Goal: Information Seeking & Learning: Find specific fact

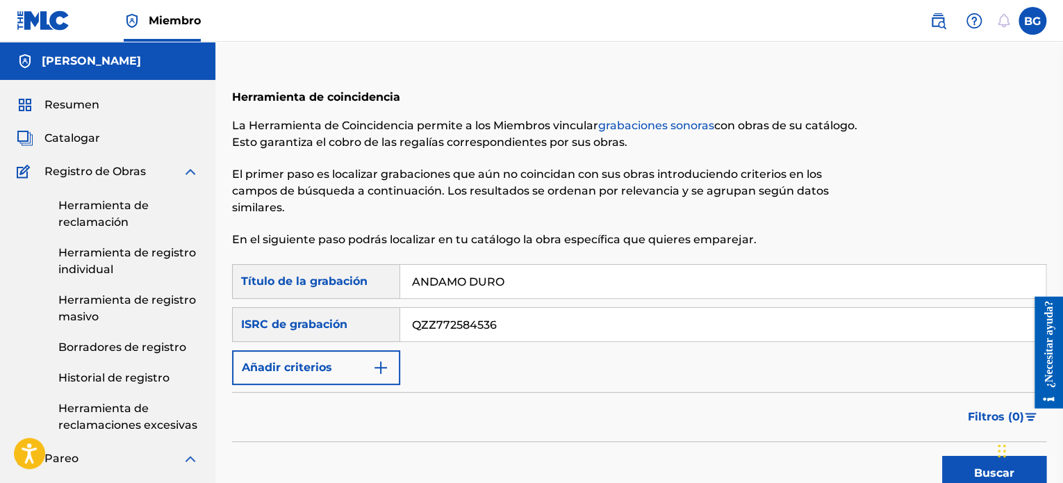
click at [936, 22] on img at bounding box center [938, 21] width 17 height 17
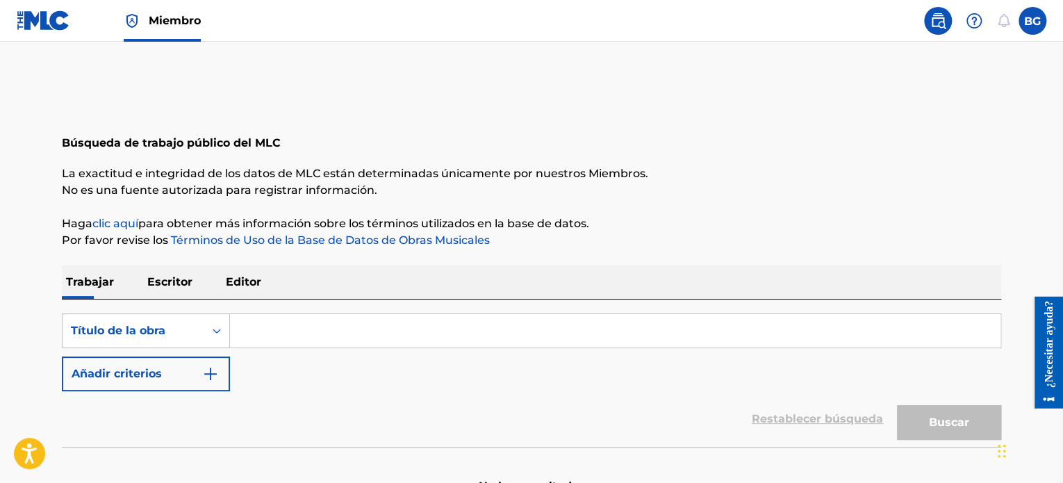
click at [342, 317] on input "Formulario de búsqueda" at bounding box center [615, 330] width 770 height 33
paste input "SOY UN BAD BOY"
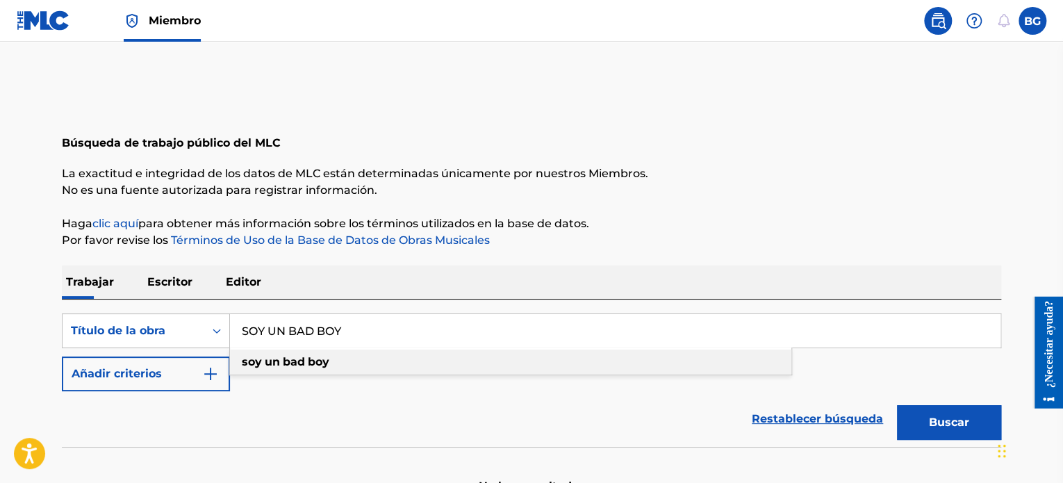
click at [591, 355] on div "soy un bad boy" at bounding box center [510, 361] width 561 height 25
type input "soy un bad boy"
click at [972, 408] on button "Buscar" at bounding box center [949, 422] width 104 height 35
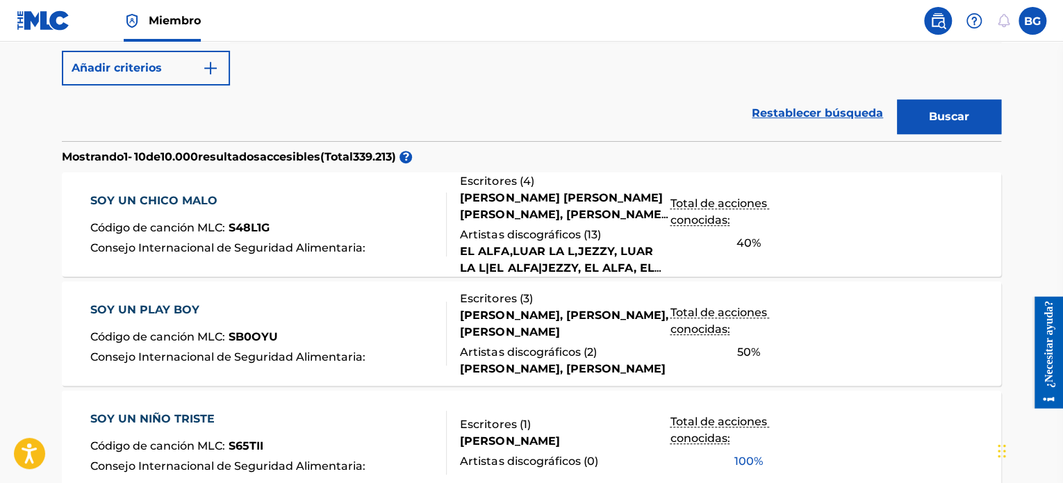
scroll to position [327, 0]
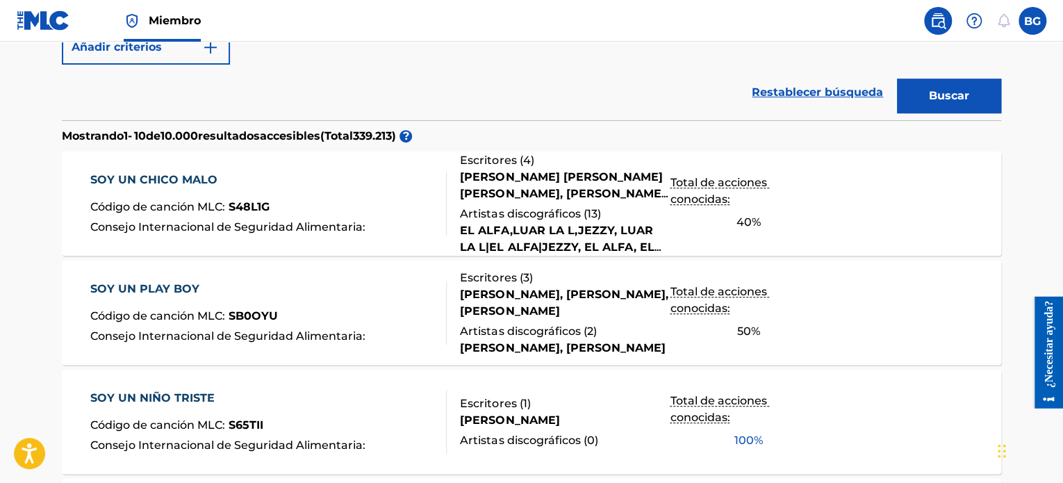
click at [258, 226] on font "Consejo Internacional de Seguridad Alimentaria" at bounding box center [226, 226] width 272 height 13
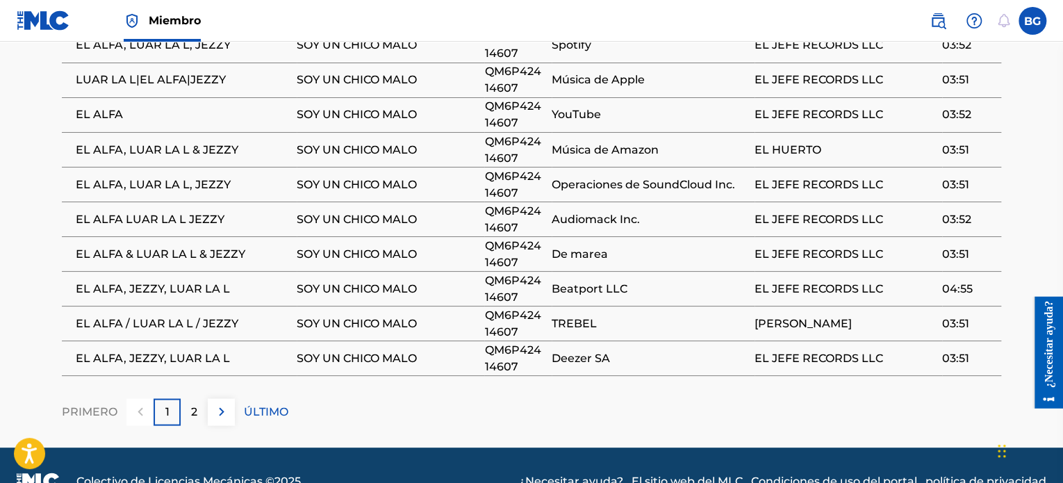
scroll to position [1198, 0]
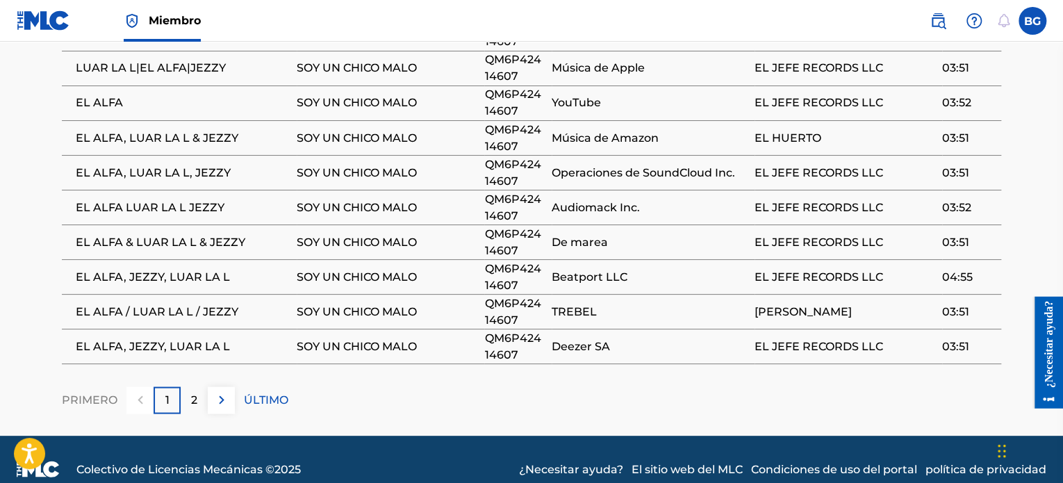
click at [208, 386] on button at bounding box center [221, 399] width 27 height 27
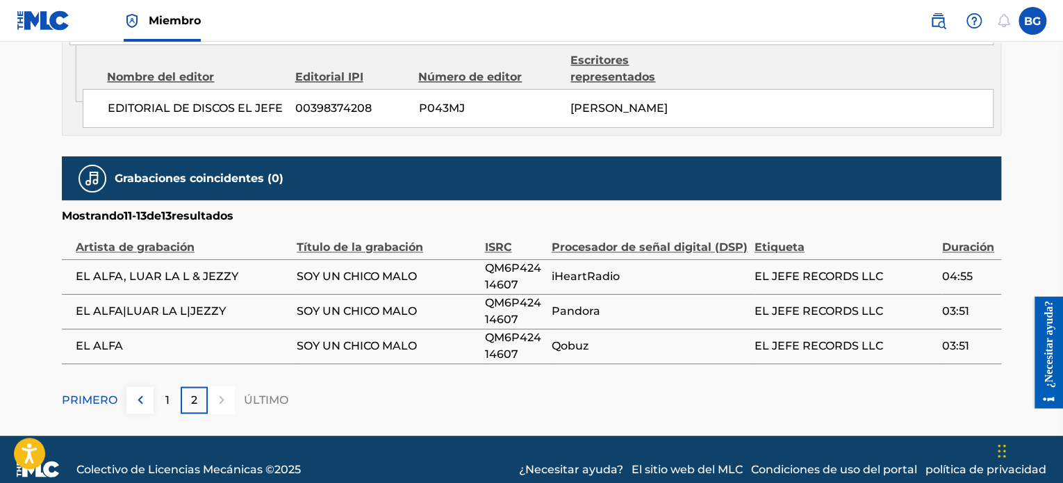
scroll to position [953, 0]
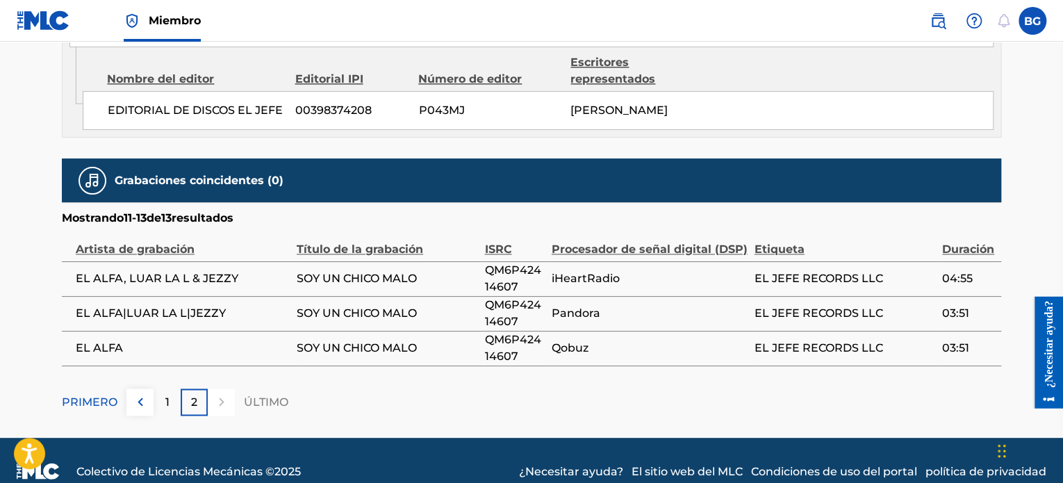
click at [165, 395] on font "1" at bounding box center [167, 401] width 4 height 13
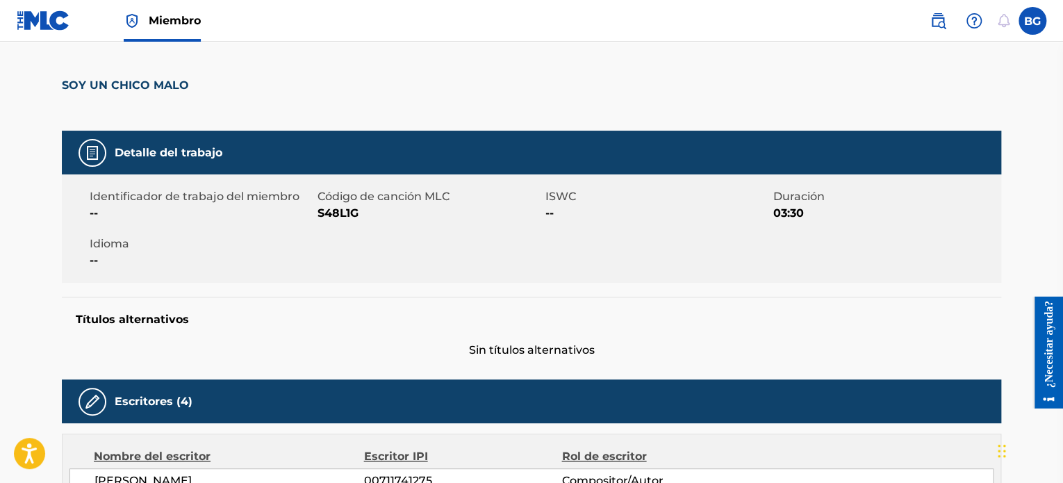
scroll to position [0, 0]
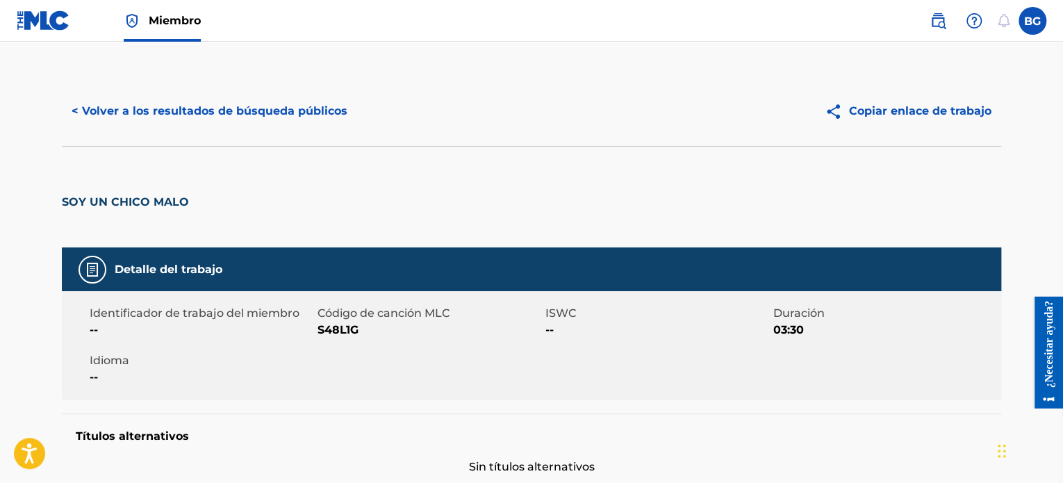
click at [145, 110] on font "< Volver a los resultados de búsqueda públicos" at bounding box center [210, 110] width 276 height 13
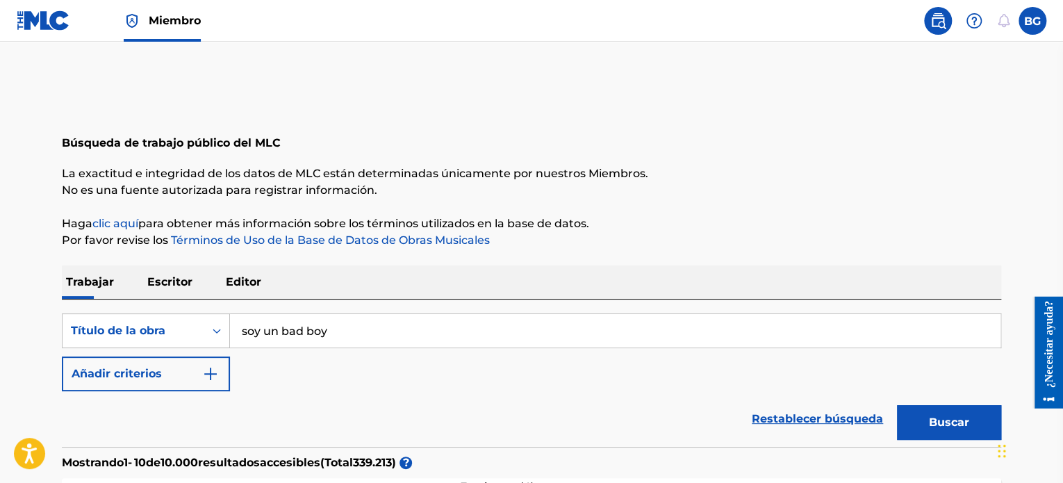
click at [49, 18] on img at bounding box center [43, 20] width 53 height 20
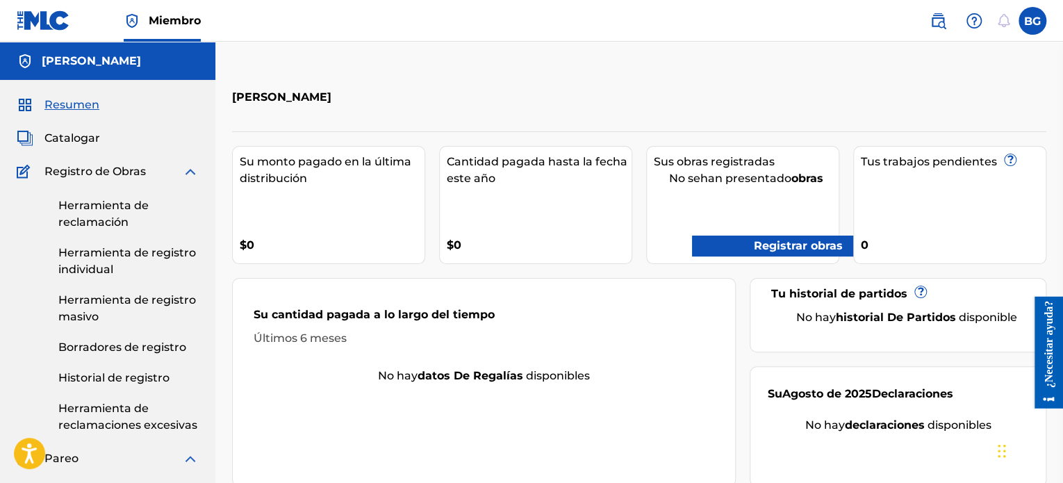
click at [67, 130] on span "Catalogar" at bounding box center [72, 138] width 56 height 17
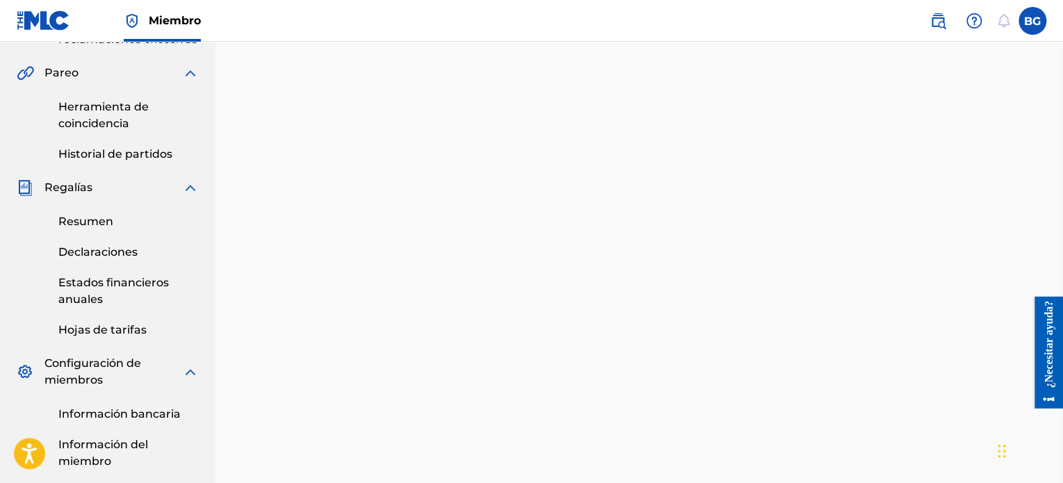
scroll to position [385, 0]
click at [122, 327] on font "Hojas de tarifas" at bounding box center [102, 330] width 88 height 13
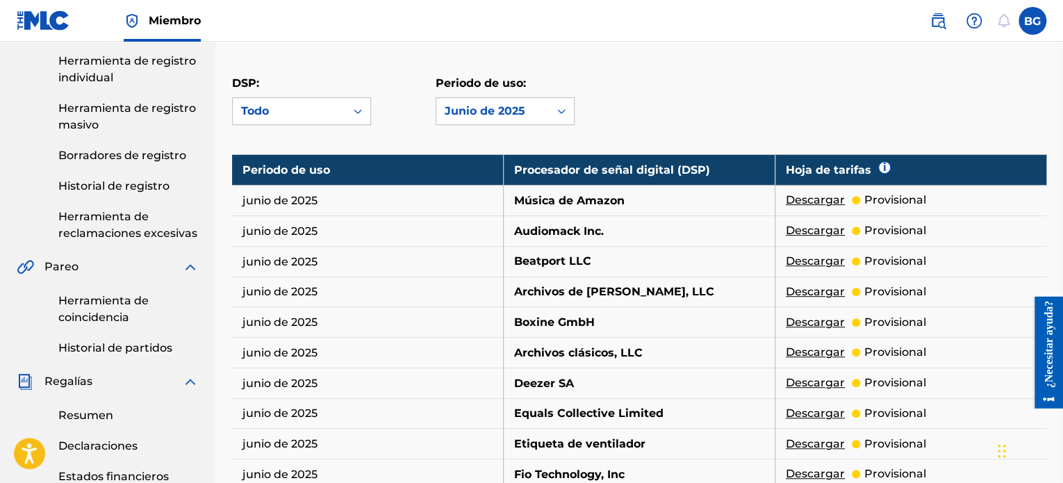
scroll to position [193, 0]
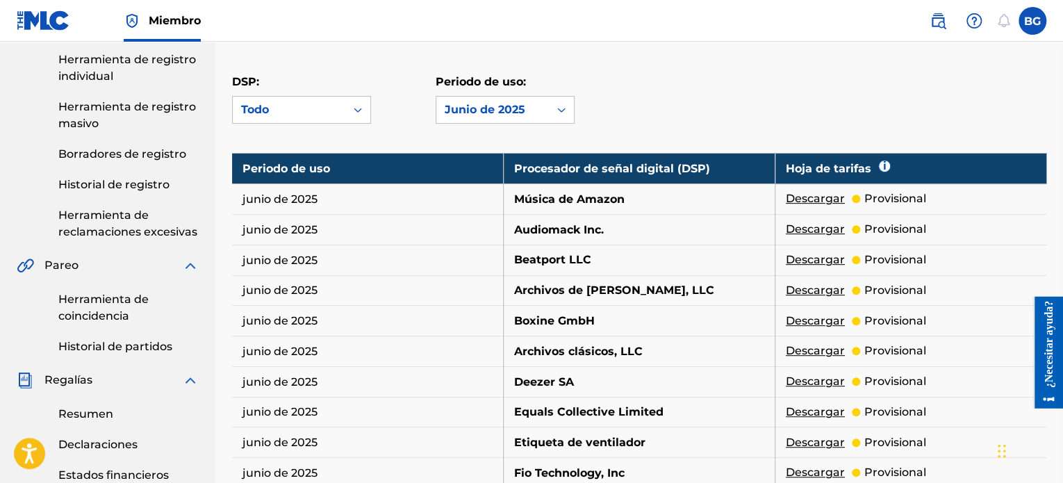
click at [804, 256] on font "Descargar" at bounding box center [815, 259] width 59 height 13
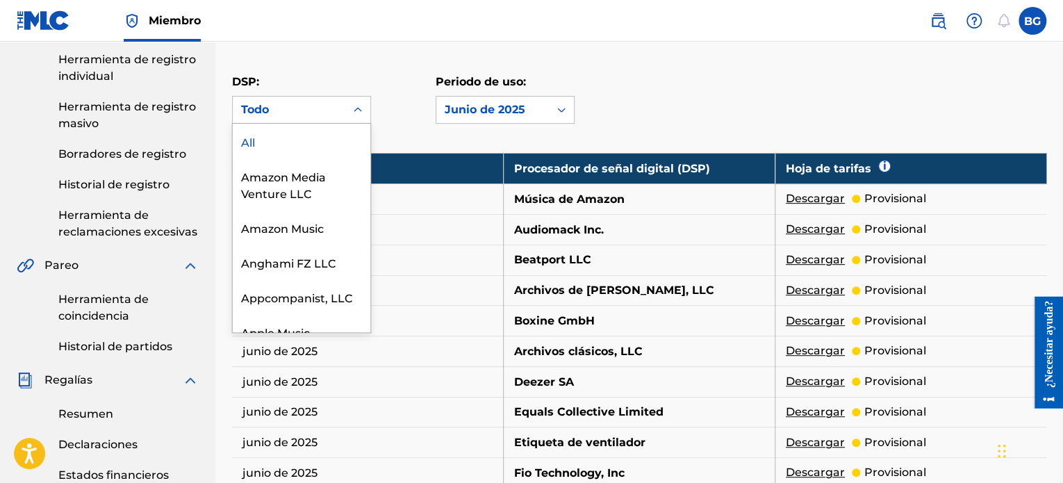
click at [322, 109] on div "Todo" at bounding box center [289, 109] width 96 height 17
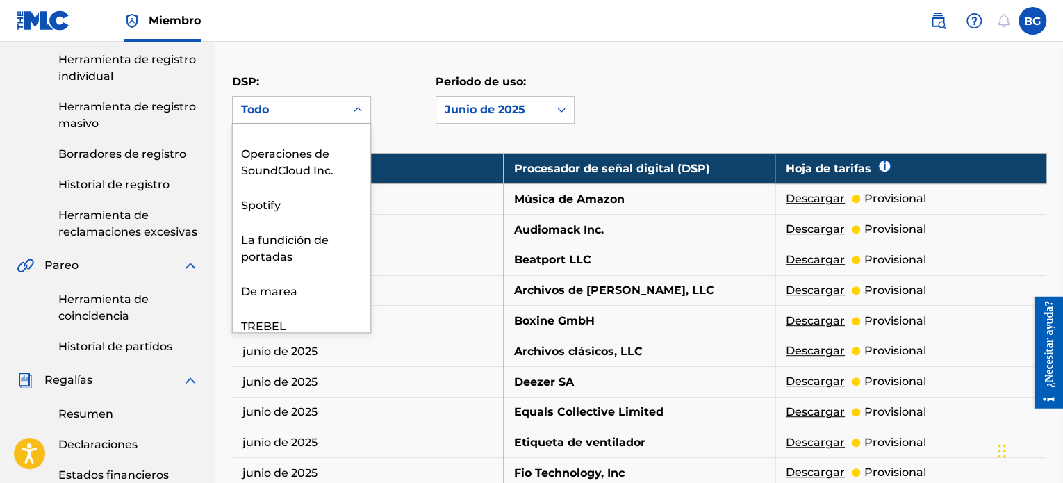
scroll to position [2314, 0]
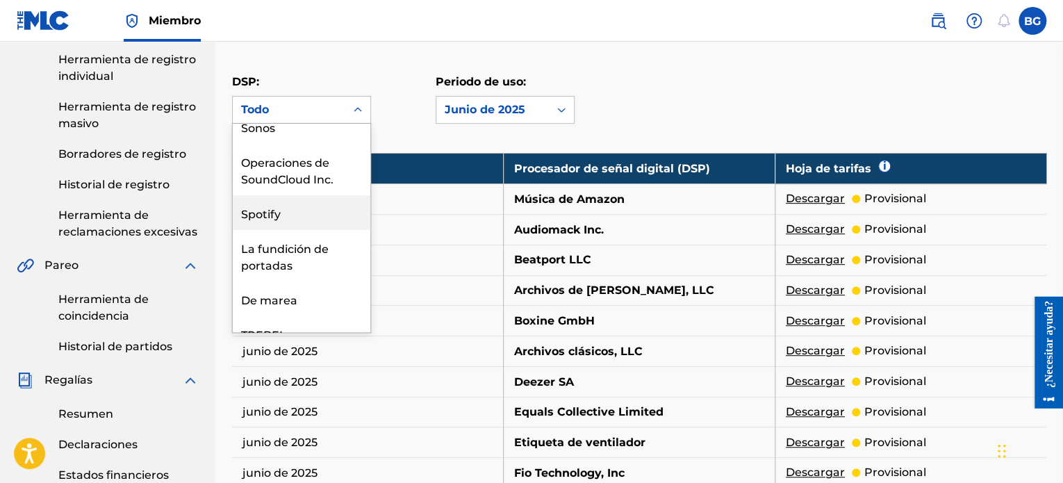
click at [311, 230] on div "Spotify" at bounding box center [302, 212] width 138 height 35
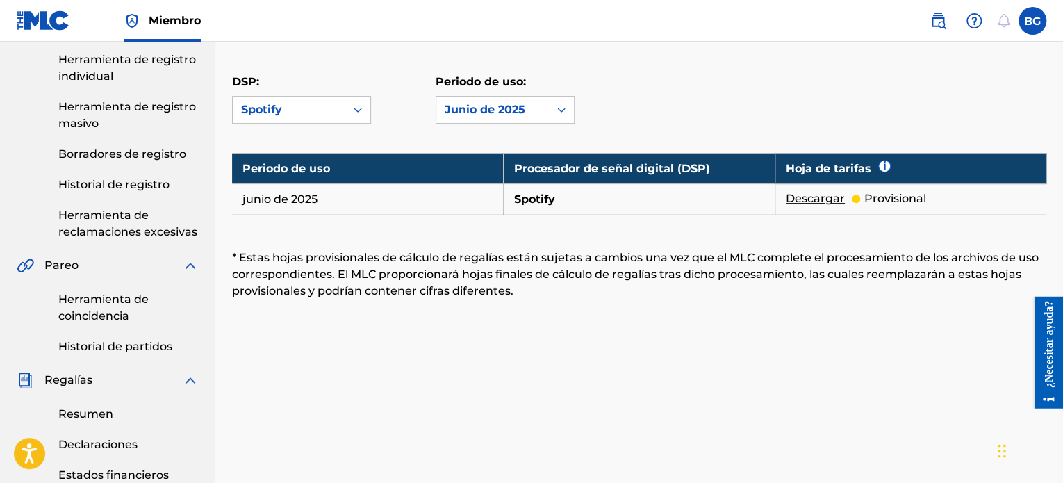
click at [817, 199] on font "Descargar" at bounding box center [815, 198] width 59 height 13
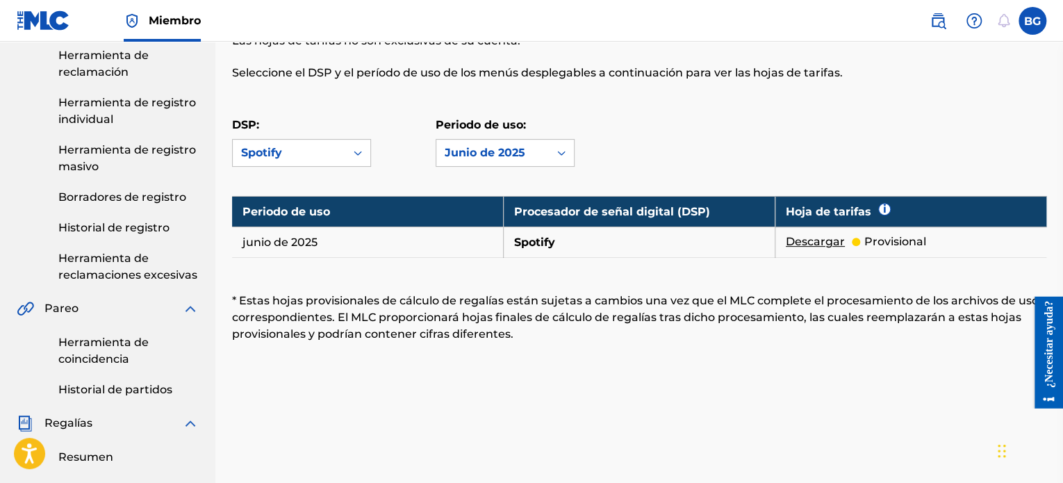
scroll to position [149, 0]
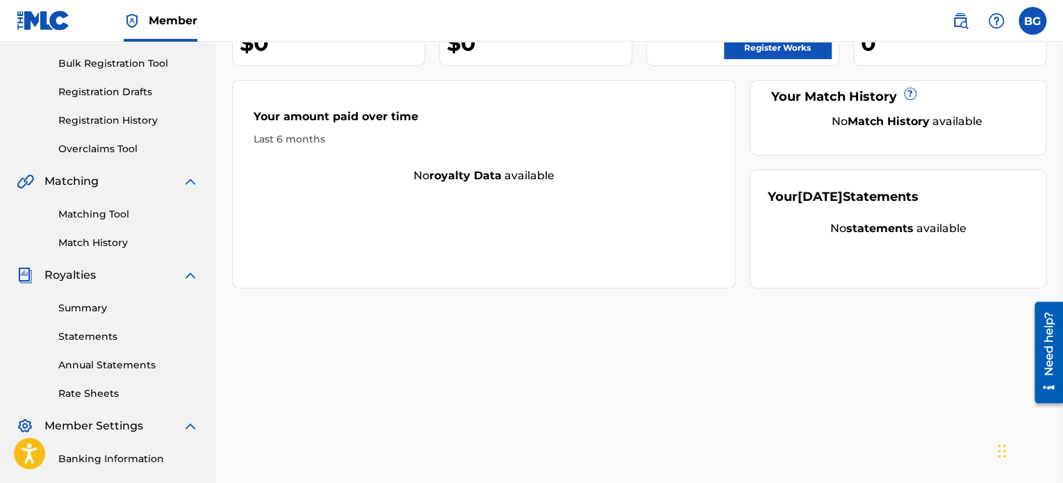
scroll to position [144, 0]
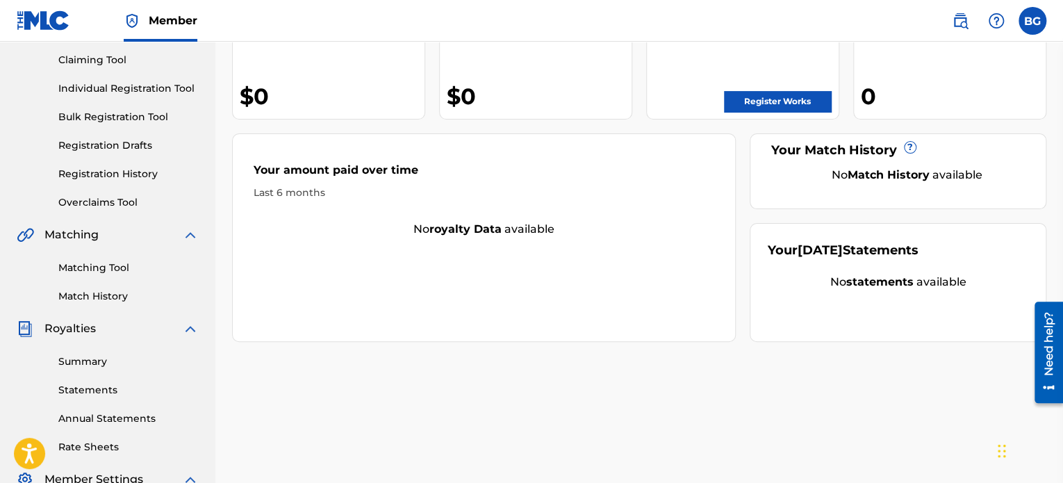
click at [119, 177] on link "Registration History" at bounding box center [128, 174] width 140 height 15
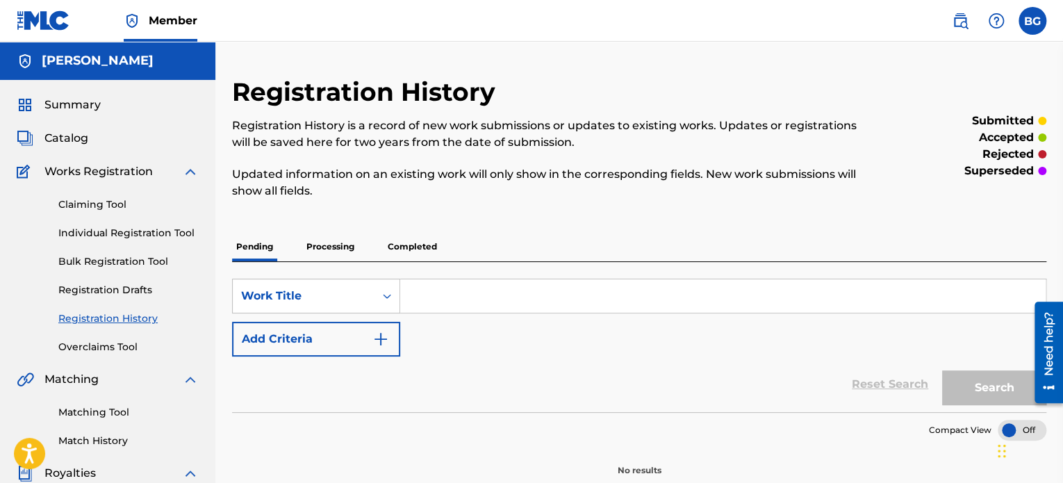
click at [316, 238] on p "Processing" at bounding box center [330, 246] width 56 height 29
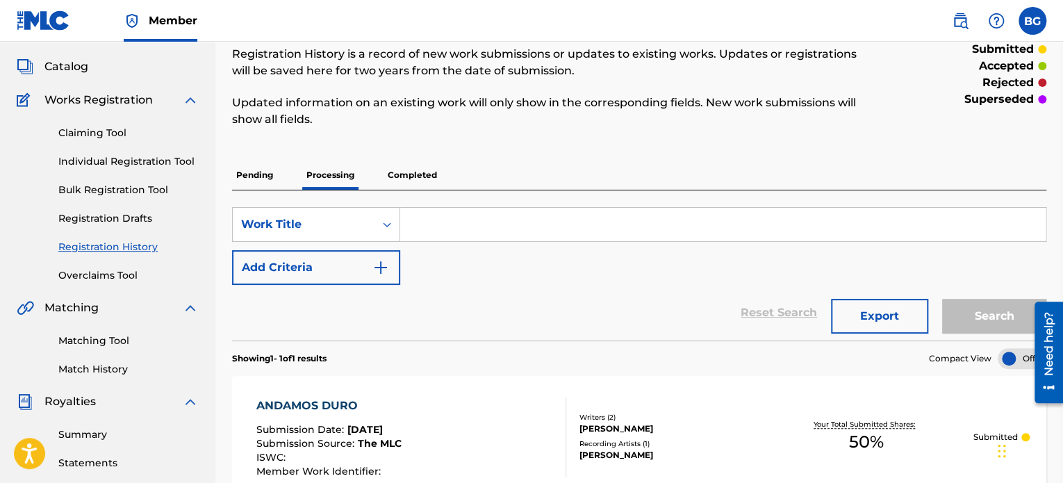
scroll to position [67, 0]
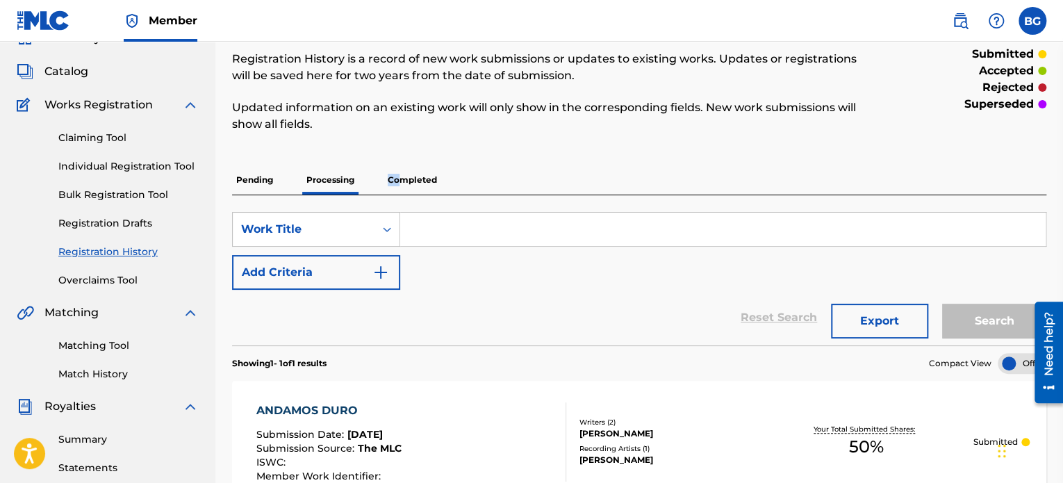
drag, startPoint x: 382, startPoint y: 178, endPoint x: 403, endPoint y: 178, distance: 20.8
click at [403, 178] on div "Pending Processing Completed" at bounding box center [639, 179] width 814 height 29
click at [403, 178] on p "Completed" at bounding box center [412, 179] width 58 height 29
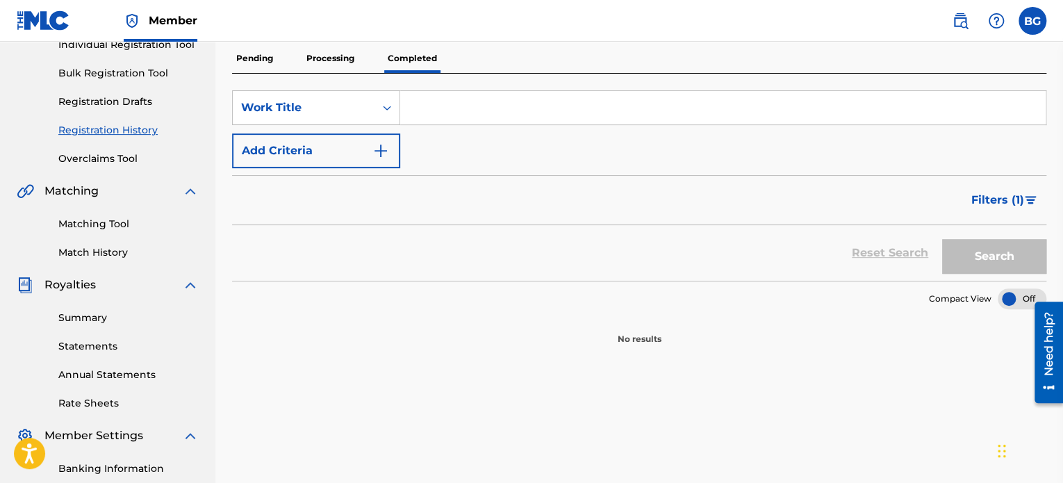
scroll to position [189, 0]
click at [1028, 190] on button "Filters ( 1 )" at bounding box center [1004, 199] width 83 height 35
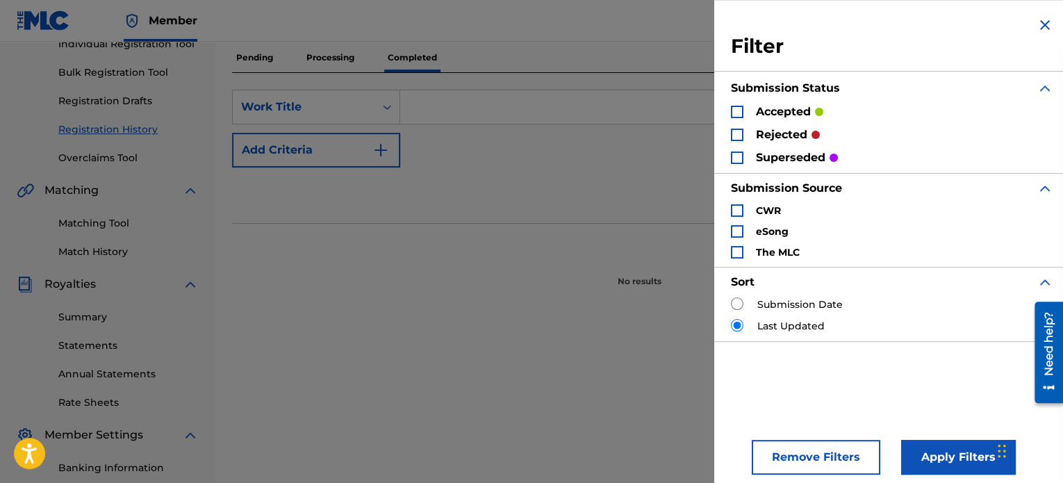
scroll to position [8, 0]
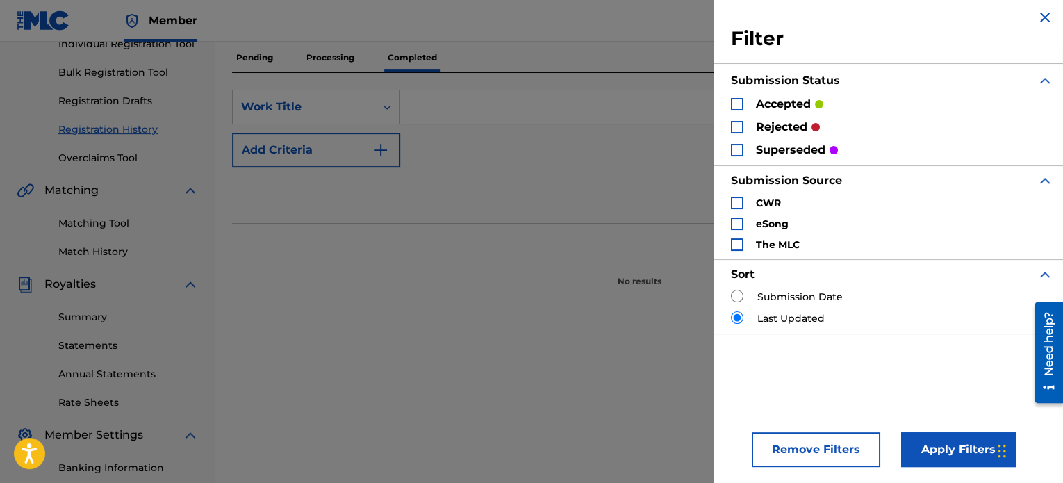
click at [584, 341] on div "Registration History Registration History is a record of new work submissions o…" at bounding box center [639, 246] width 848 height 718
click at [1046, 10] on img "Search Form" at bounding box center [1044, 17] width 17 height 17
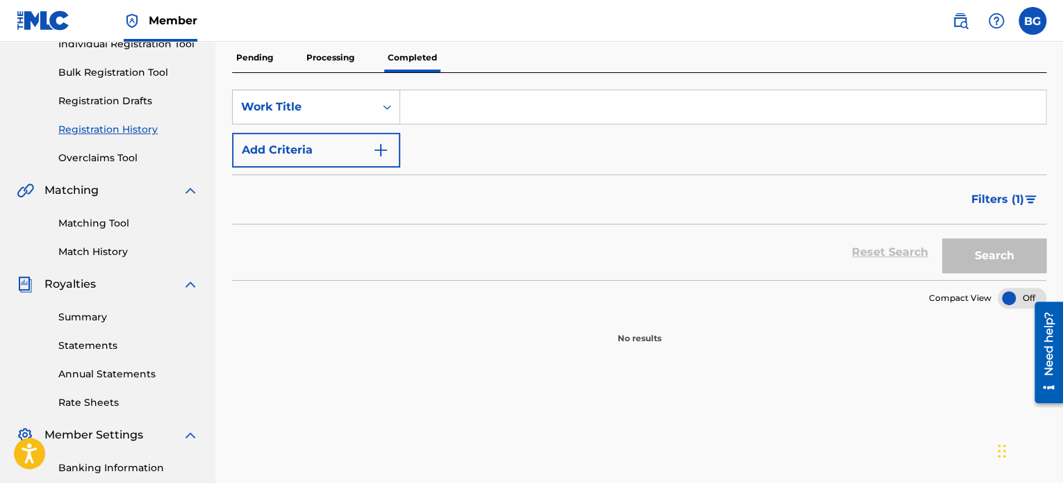
scroll to position [0, 0]
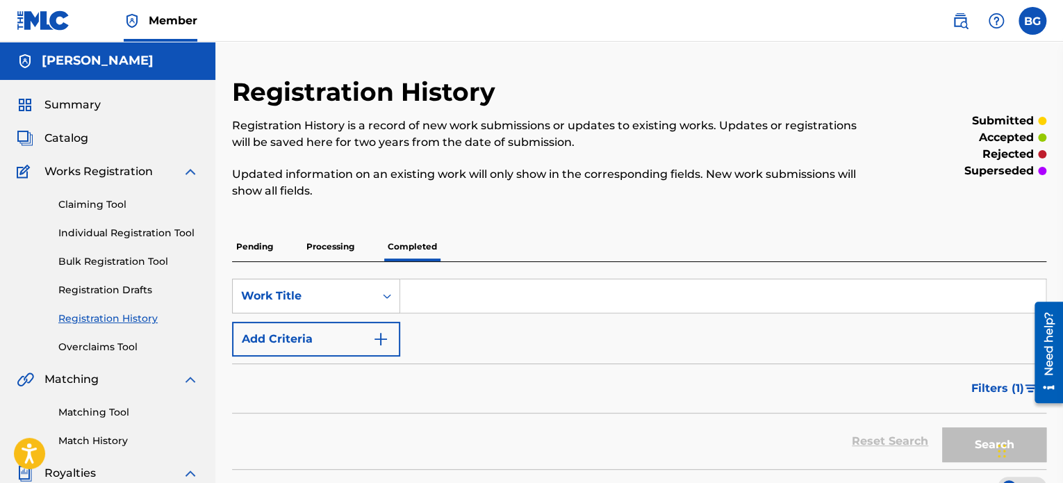
click at [87, 127] on div "Summary Catalog Works Registration Claiming Tool Individual Registration Tool B…" at bounding box center [107, 437] width 215 height 715
click at [82, 138] on span "Catalog" at bounding box center [66, 138] width 44 height 17
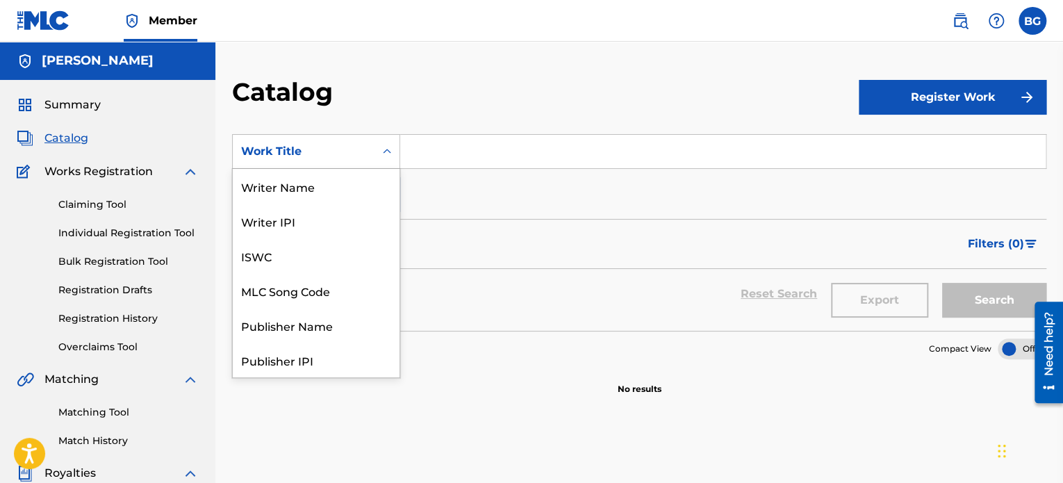
click at [365, 158] on div "Work Title" at bounding box center [303, 151] width 125 height 17
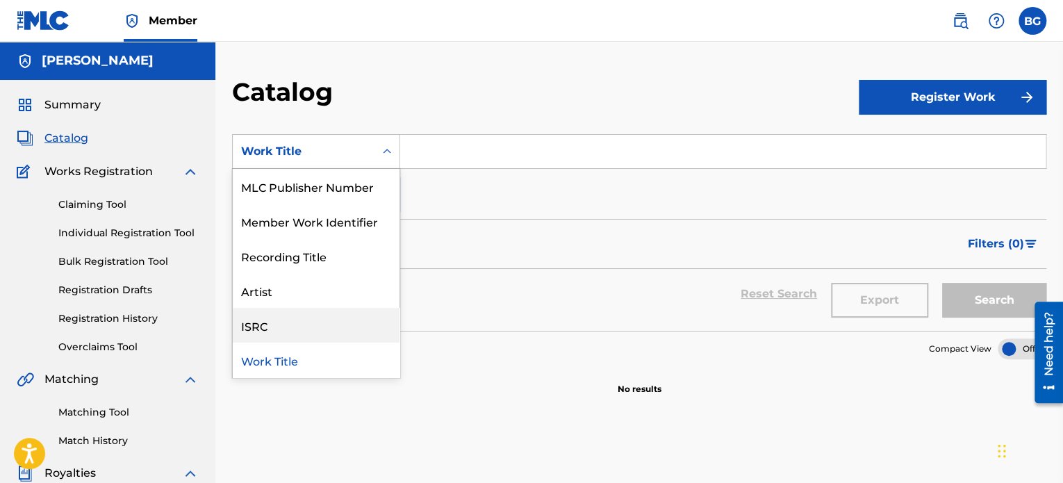
click at [321, 324] on div "ISRC" at bounding box center [316, 325] width 167 height 35
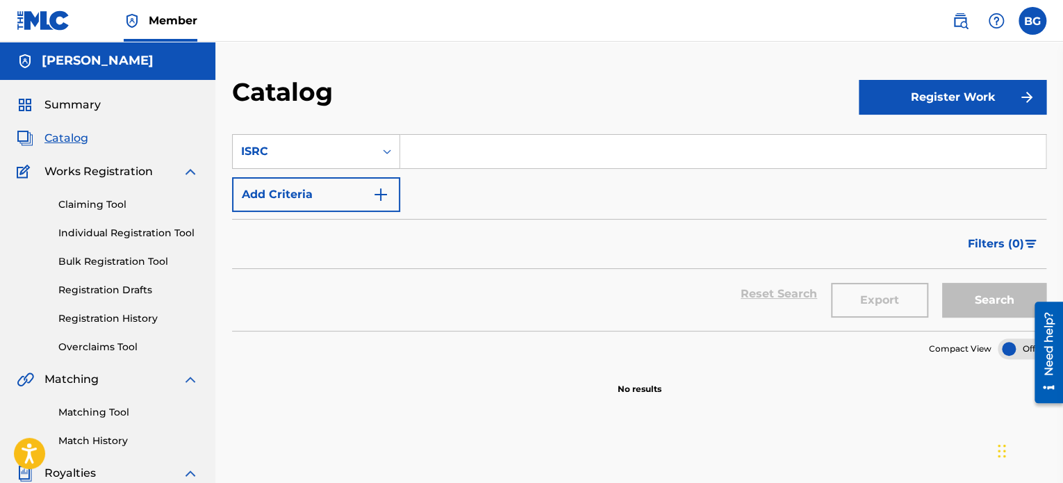
click at [474, 138] on input "Search Form" at bounding box center [722, 151] width 645 height 33
paste input "QZWV32541688"
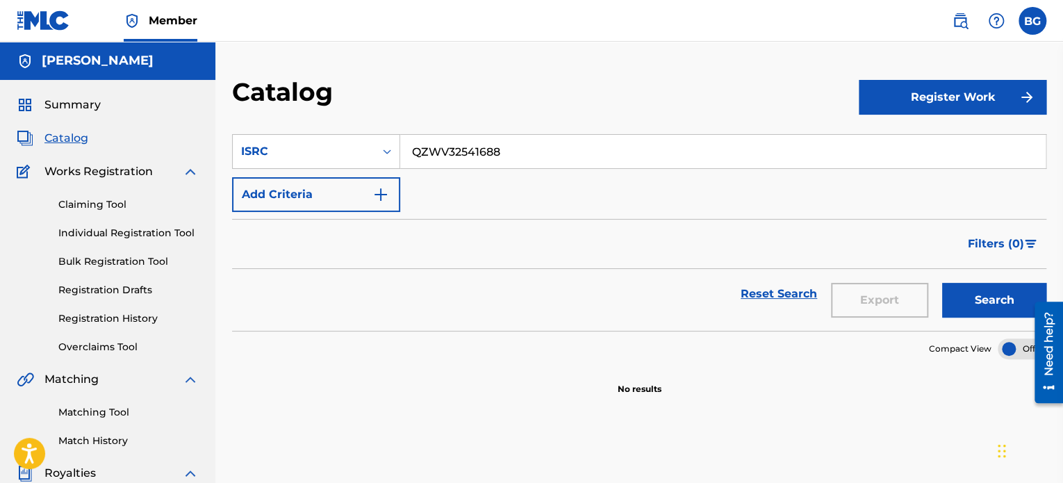
type input "QZWV32541688"
click at [977, 296] on button "Search" at bounding box center [994, 300] width 104 height 35
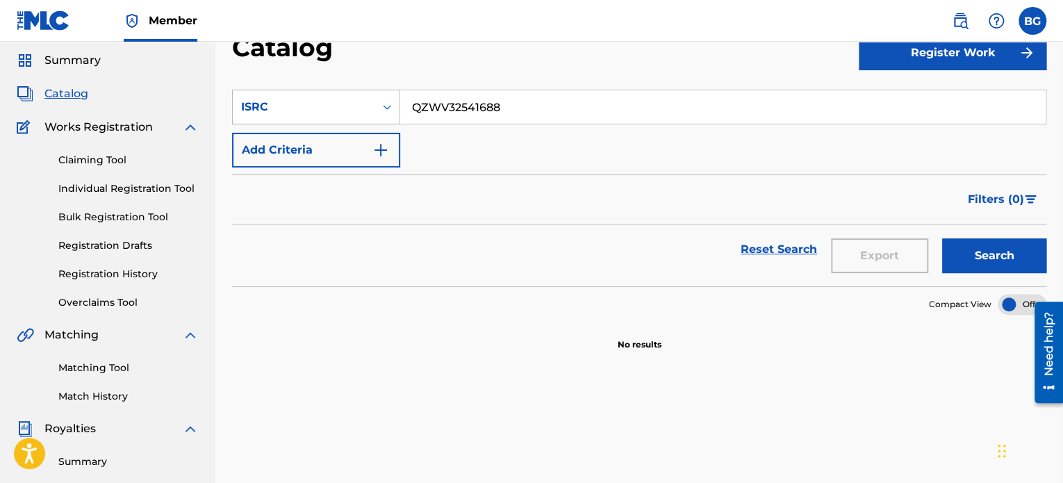
scroll to position [44, 0]
click at [375, 157] on img "Search Form" at bounding box center [380, 150] width 17 height 17
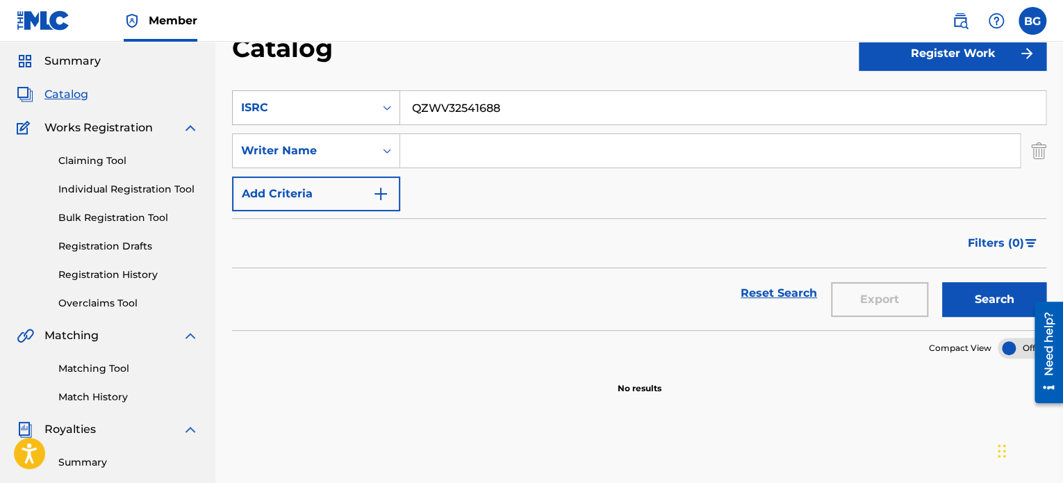
click at [375, 157] on div "Search Form" at bounding box center [386, 150] width 25 height 25
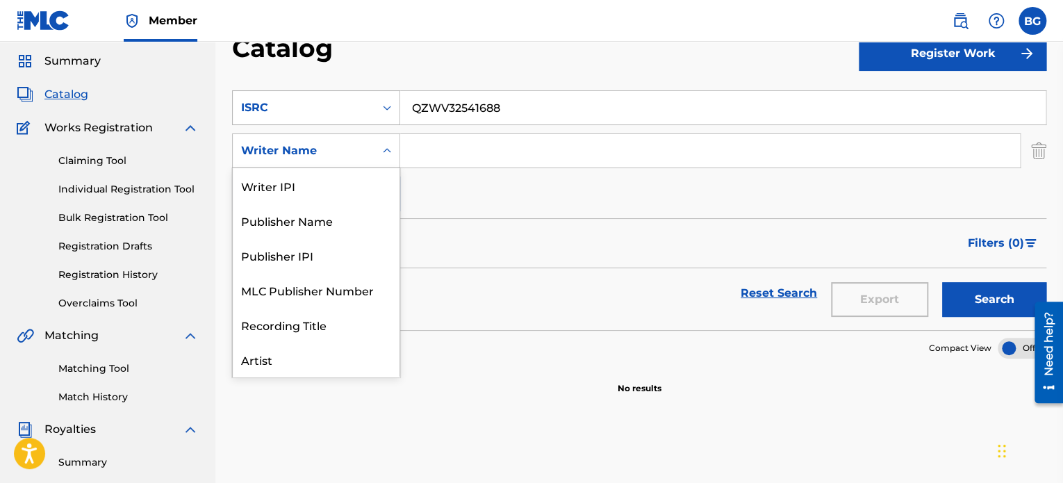
scroll to position [35, 0]
click at [375, 157] on div "Search Form" at bounding box center [386, 150] width 25 height 25
click at [390, 155] on icon "Search Form" at bounding box center [387, 151] width 14 height 14
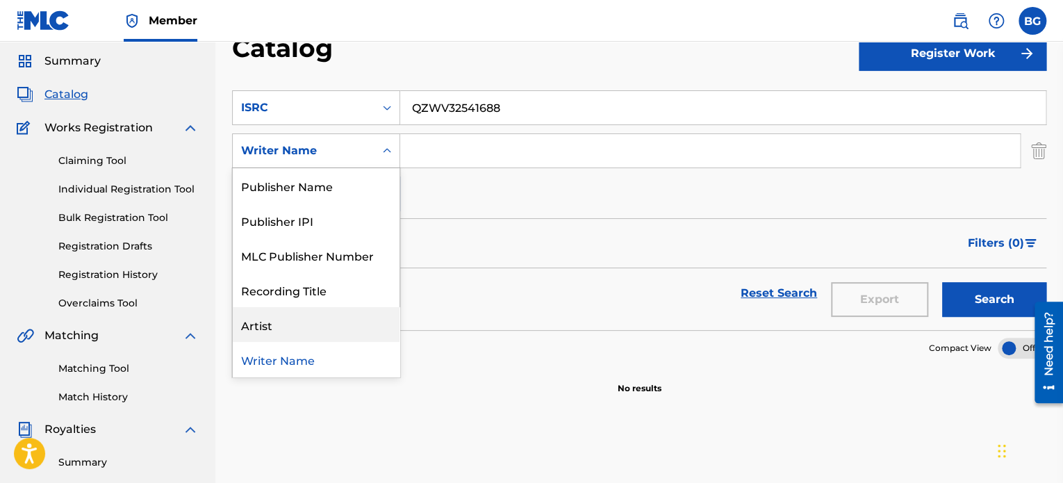
click at [332, 318] on div "Artist" at bounding box center [316, 324] width 167 height 35
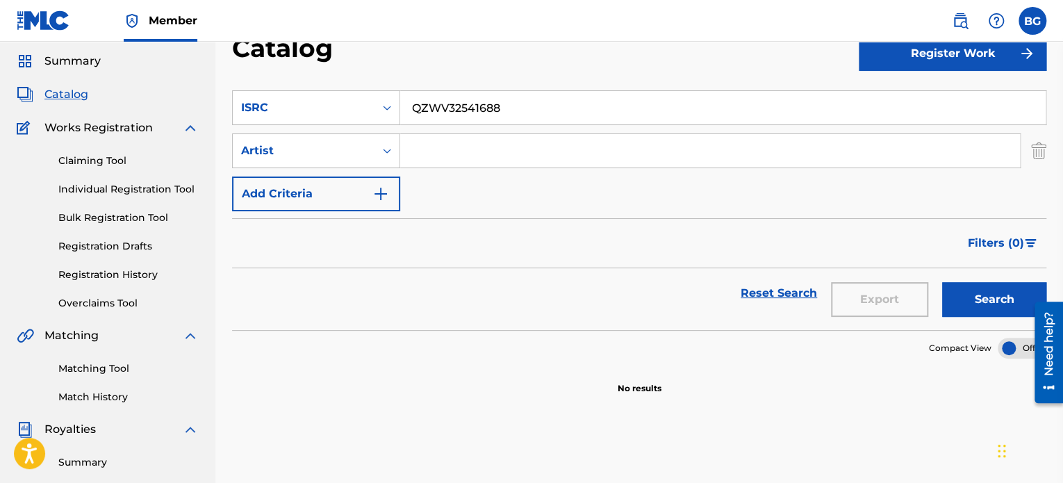
click at [473, 153] on input "Search Form" at bounding box center [710, 150] width 620 height 33
type input "JEZZY"
click at [1000, 288] on button "Search" at bounding box center [994, 299] width 104 height 35
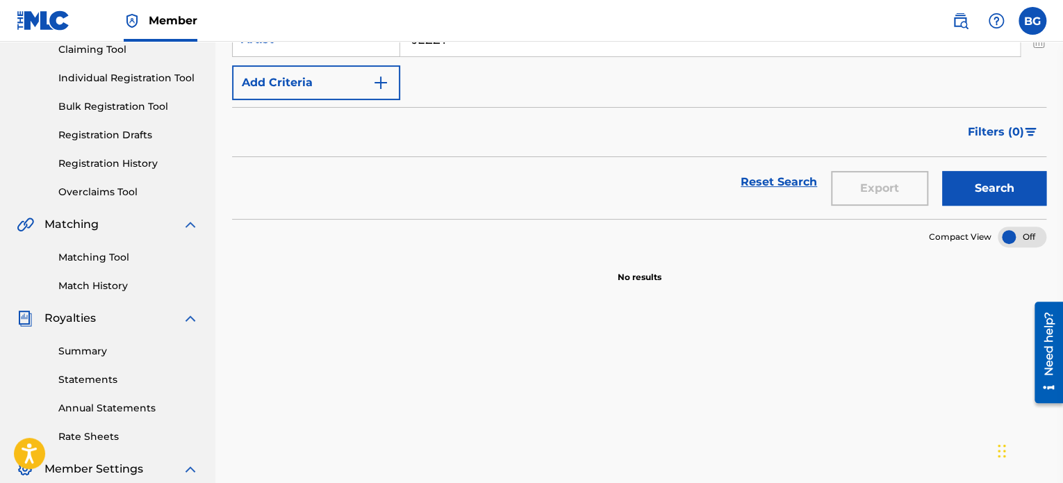
scroll to position [0, 0]
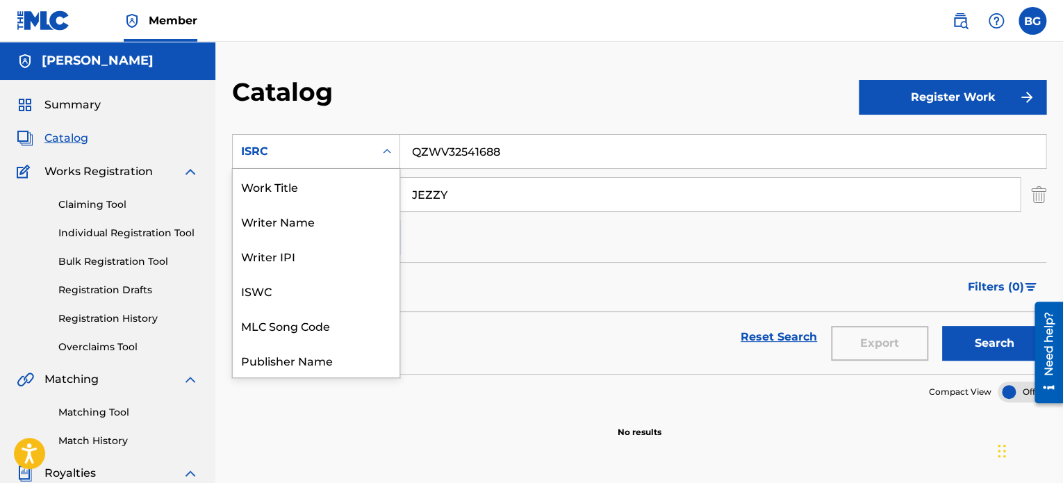
click at [372, 157] on div "ISRC" at bounding box center [304, 151] width 142 height 26
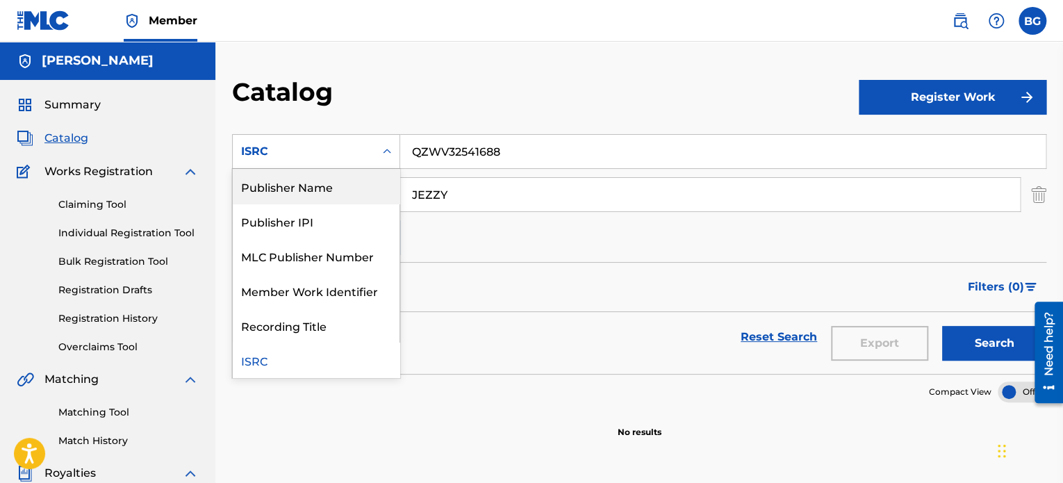
click at [366, 190] on div "Publisher Name" at bounding box center [316, 186] width 167 height 35
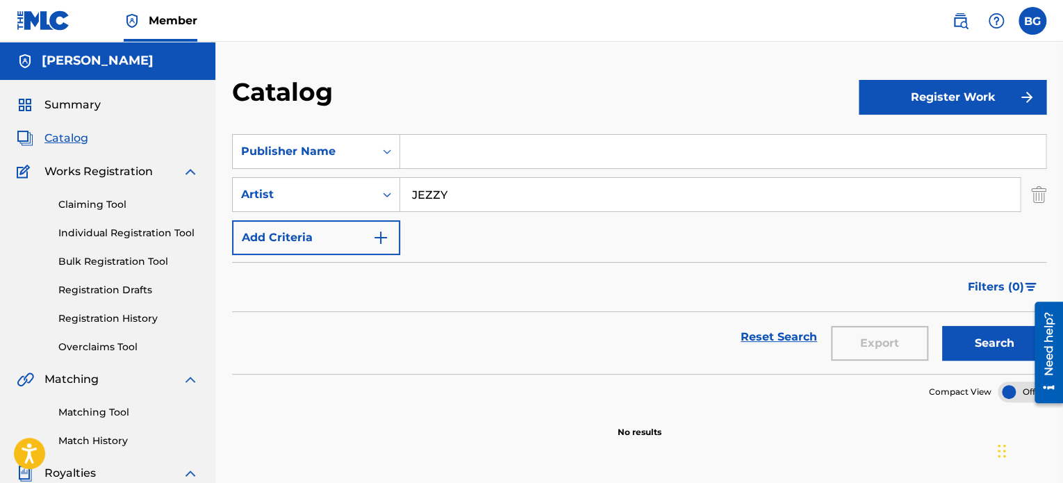
click at [461, 150] on input "Search Form" at bounding box center [722, 151] width 645 height 33
type input "EL ILUMINADO"
click at [942, 326] on button "Search" at bounding box center [994, 343] width 104 height 35
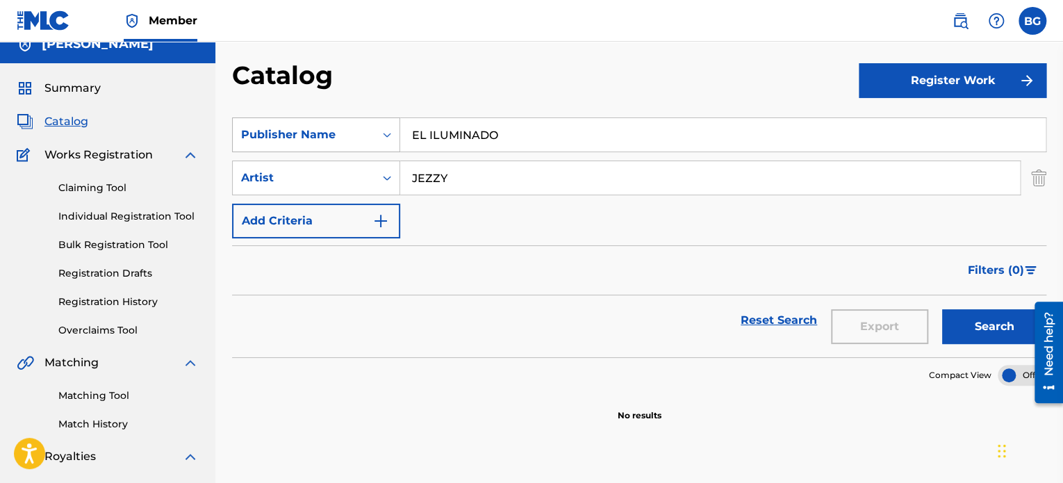
click at [357, 135] on div "Publisher Name" at bounding box center [303, 134] width 125 height 17
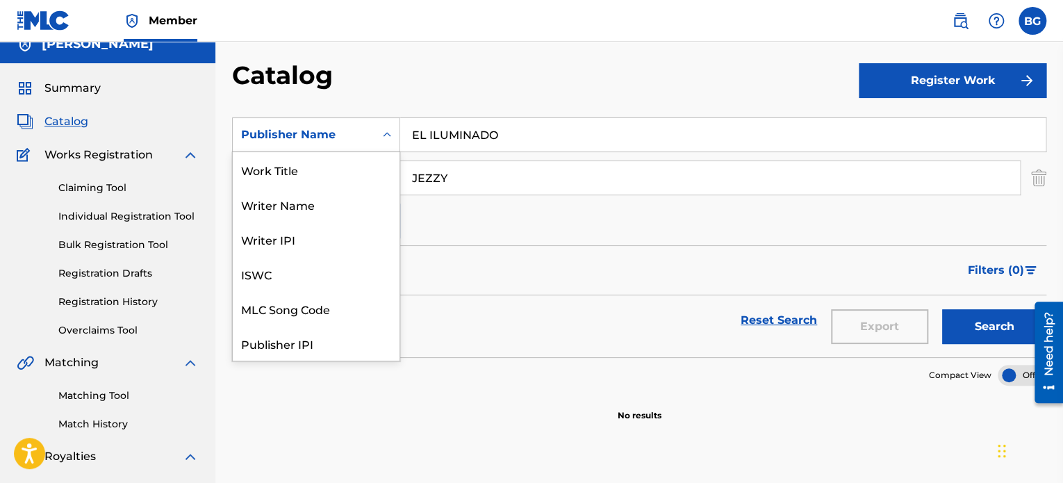
scroll to position [174, 0]
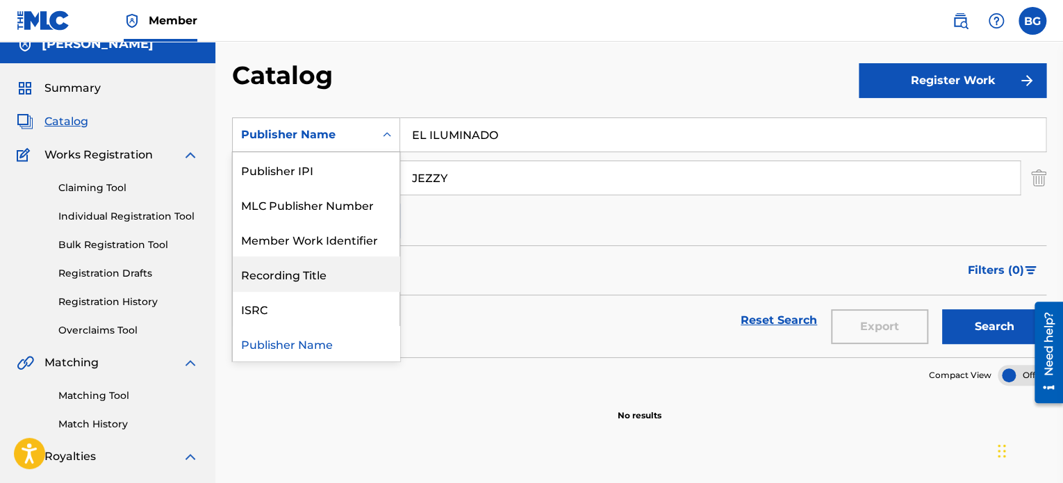
click at [338, 280] on div "Recording Title" at bounding box center [316, 273] width 167 height 35
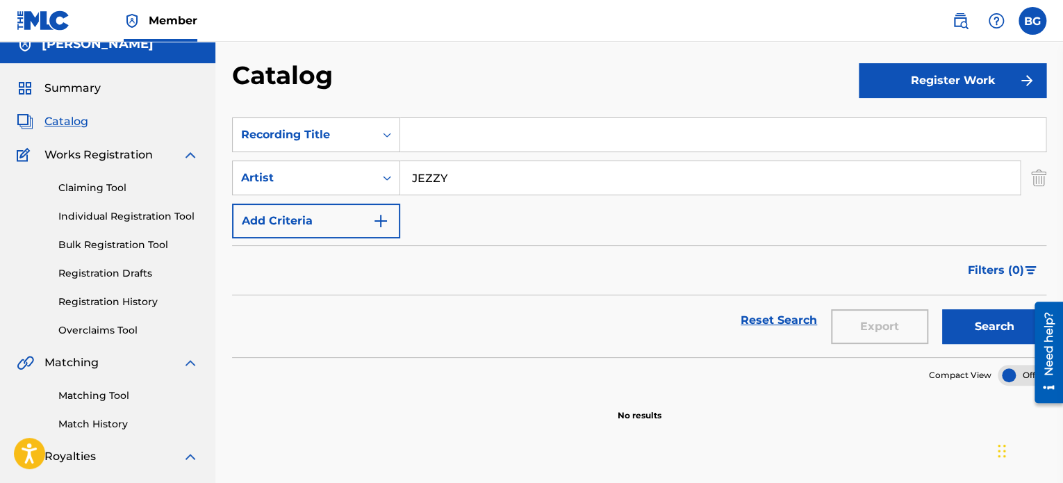
click at [467, 128] on input "Search Form" at bounding box center [722, 134] width 645 height 33
click at [942, 309] on button "Search" at bounding box center [994, 326] width 104 height 35
drag, startPoint x: 426, startPoint y: 131, endPoint x: 373, endPoint y: 126, distance: 53.0
click at [373, 126] on div "SearchWithCriteria29c1fc6b-d5d2-4f5f-bd9c-f55c037cf5d0 Recording Title EL KICK" at bounding box center [639, 134] width 814 height 35
click at [942, 309] on button "Search" at bounding box center [994, 326] width 104 height 35
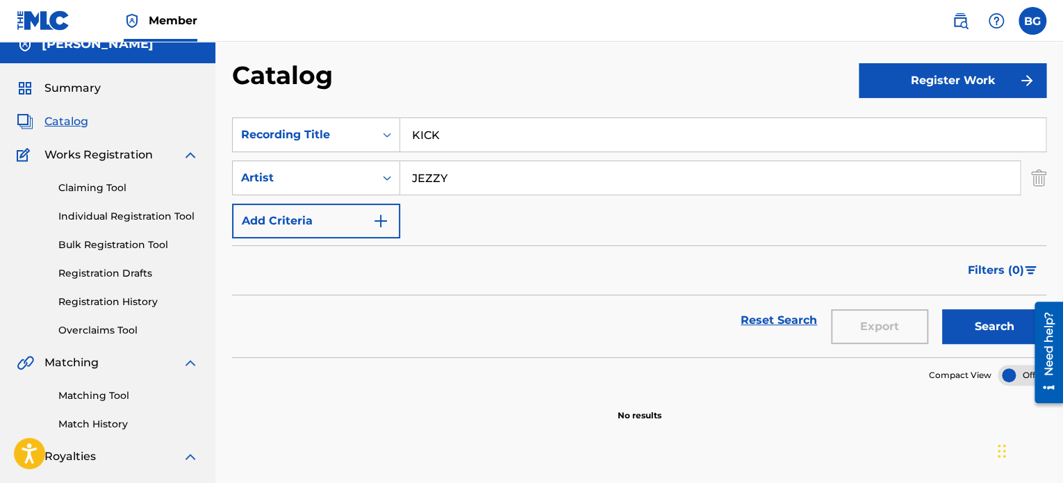
click at [413, 133] on input "KICK" at bounding box center [722, 134] width 645 height 33
type input "KICK"
click at [942, 309] on button "Search" at bounding box center [994, 326] width 104 height 35
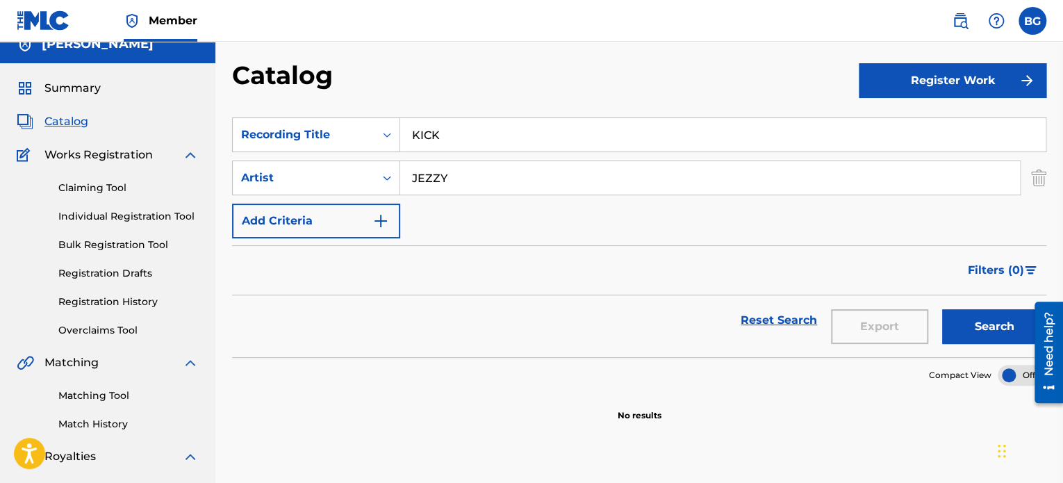
click at [942, 309] on button "Search" at bounding box center [994, 326] width 104 height 35
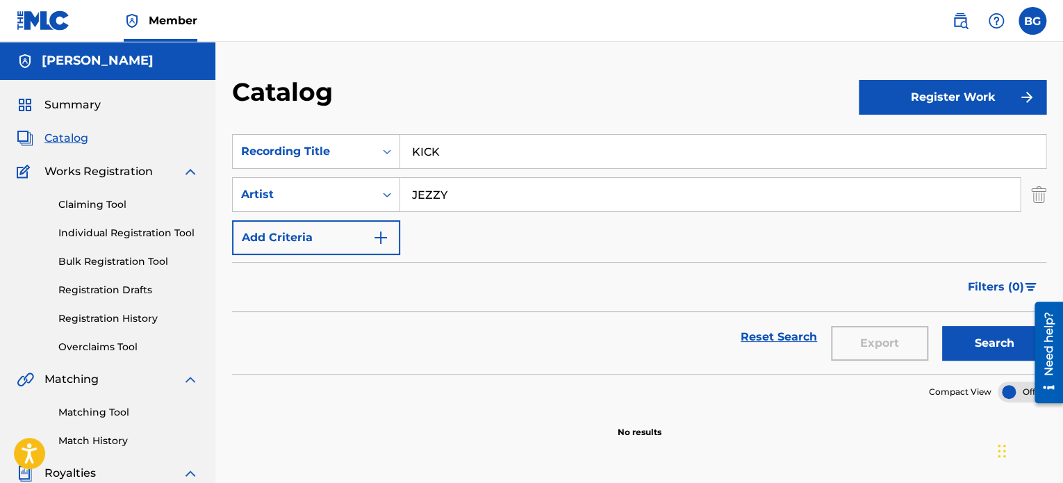
click at [975, 27] on span at bounding box center [978, 21] width 64 height 28
click at [959, 23] on img at bounding box center [960, 21] width 17 height 17
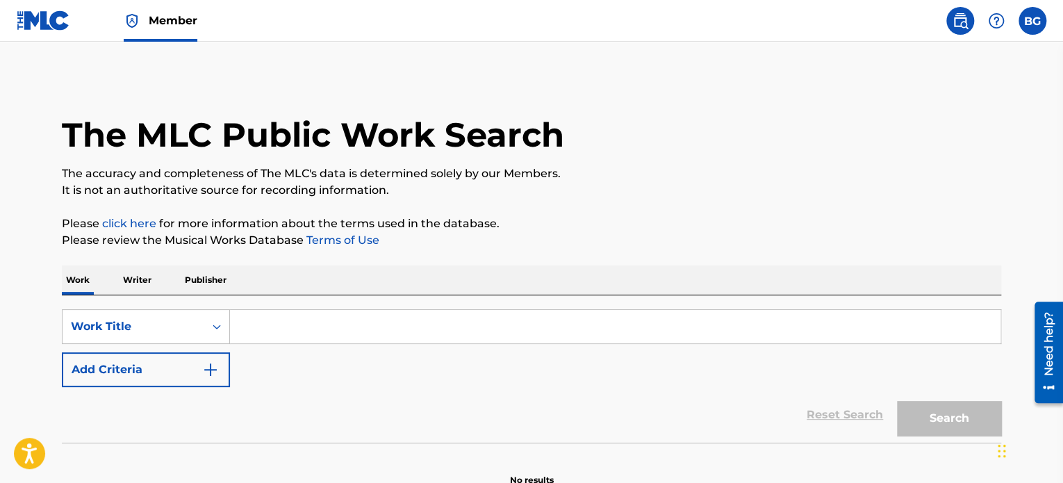
click at [261, 335] on input "Search Form" at bounding box center [615, 326] width 770 height 33
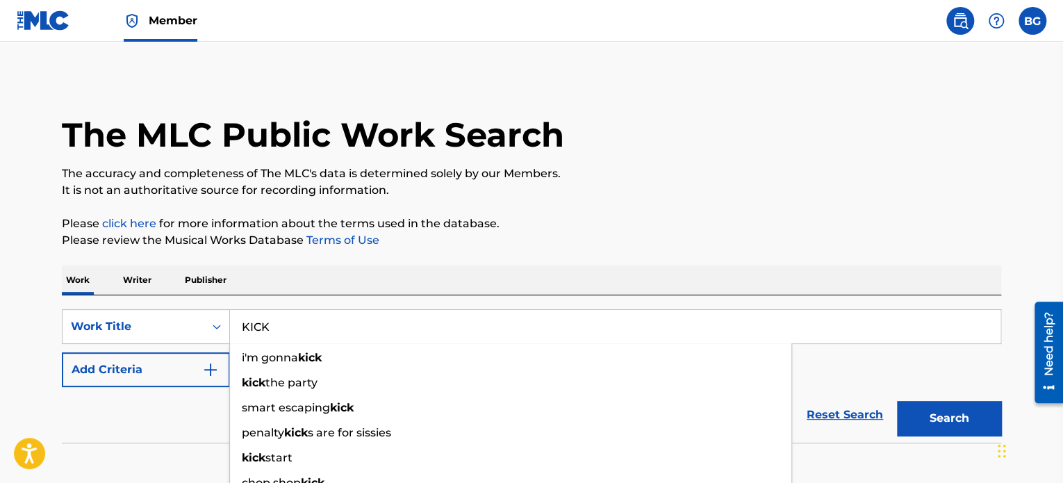
type input "KICK"
click at [136, 388] on div "Reset Search Search" at bounding box center [531, 415] width 939 height 56
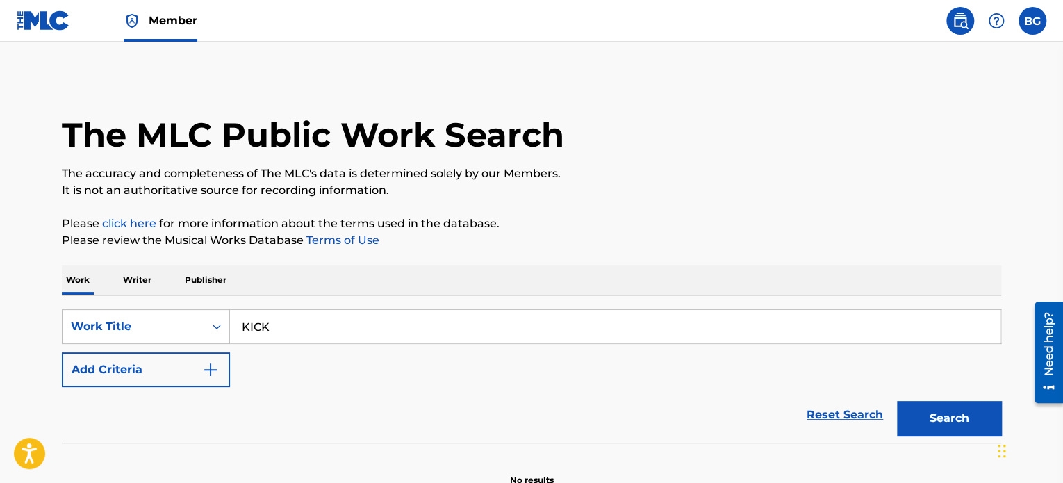
click at [154, 377] on button "Add Criteria" at bounding box center [146, 369] width 168 height 35
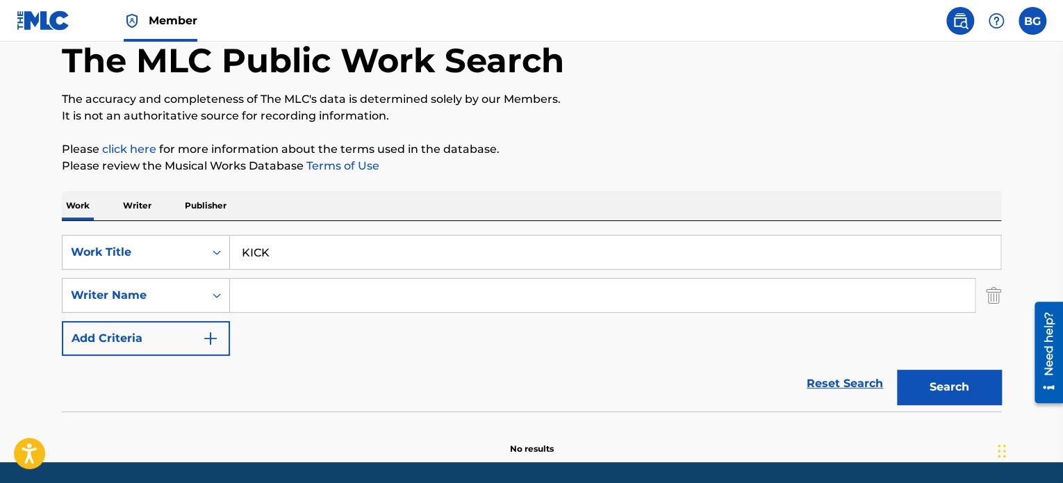
scroll to position [75, 0]
click at [311, 289] on input "Search Form" at bounding box center [602, 294] width 745 height 33
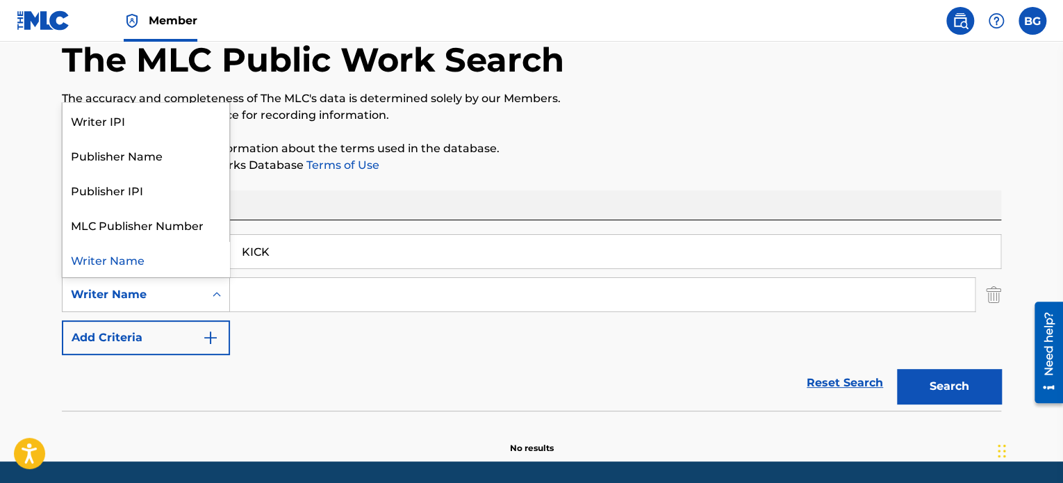
click at [167, 277] on div "5 results available. Use Up and Down to choose options, press Enter to select t…" at bounding box center [146, 294] width 168 height 35
click at [271, 296] on input "Search Form" at bounding box center [602, 294] width 745 height 33
click at [185, 300] on div "Writer Name" at bounding box center [133, 294] width 125 height 17
click at [181, 163] on div "Publisher Name" at bounding box center [146, 155] width 167 height 35
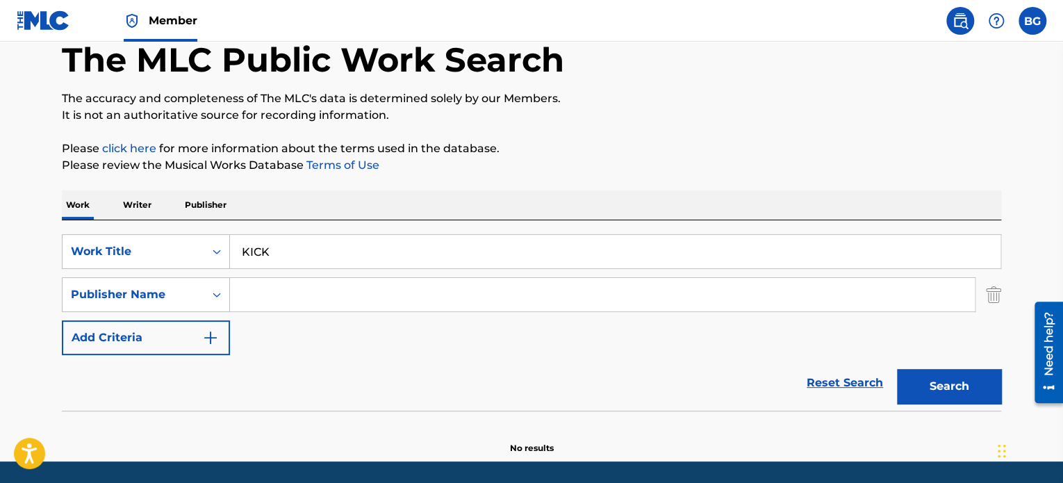
click at [251, 291] on input "Search Form" at bounding box center [602, 294] width 745 height 33
click at [252, 331] on span "Search Form" at bounding box center [253, 325] width 3 height 13
click at [336, 288] on input "el iluminado" at bounding box center [602, 294] width 745 height 33
drag, startPoint x: 336, startPoint y: 288, endPoint x: 131, endPoint y: 291, distance: 205.0
click at [131, 291] on div "SearchWithCriteria653bf38c-40f8-4d65-ad1d-2621596e80b0 Publisher Name el ilumin…" at bounding box center [531, 294] width 939 height 35
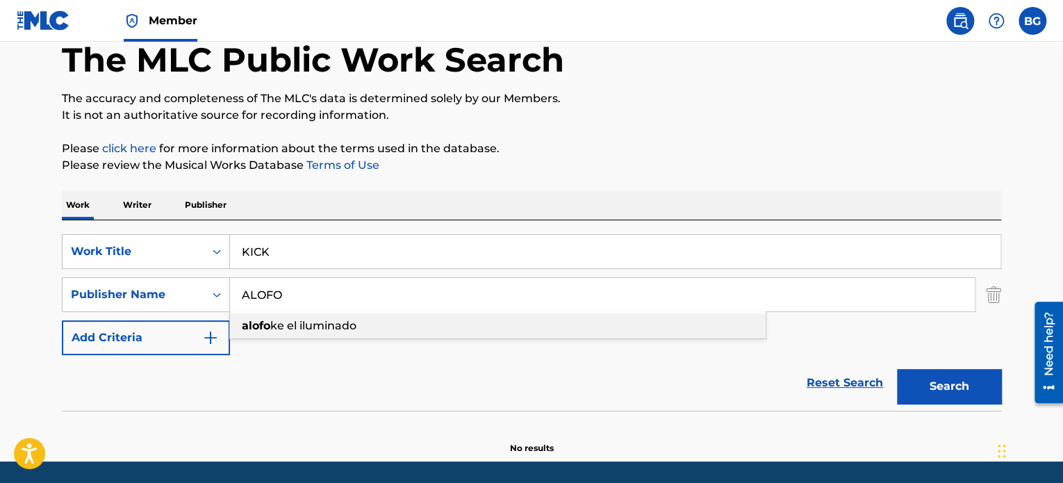
click at [288, 324] on span "ke el iluminado" at bounding box center [313, 325] width 86 height 13
type input "alofoke el iluminado"
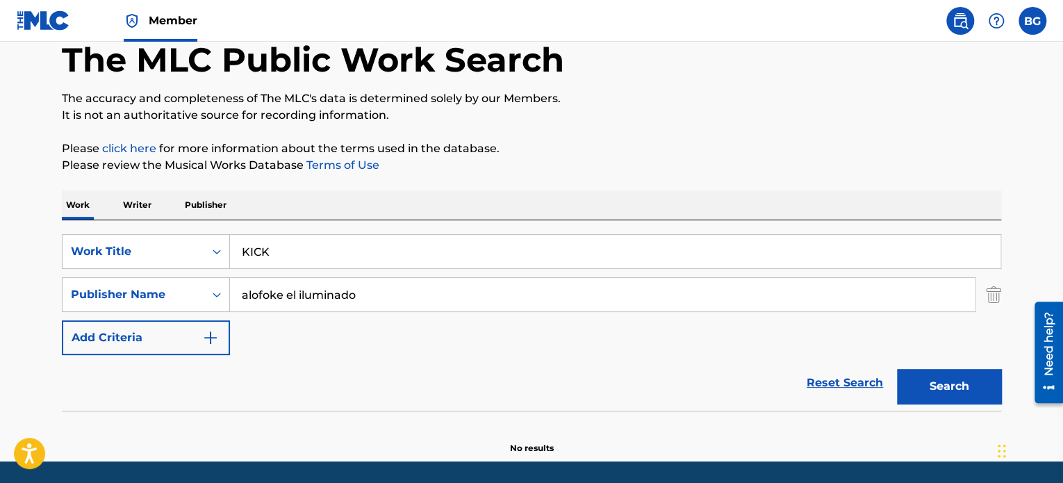
click at [958, 388] on button "Search" at bounding box center [949, 386] width 104 height 35
click at [472, 245] on input "KICK" at bounding box center [615, 251] width 770 height 33
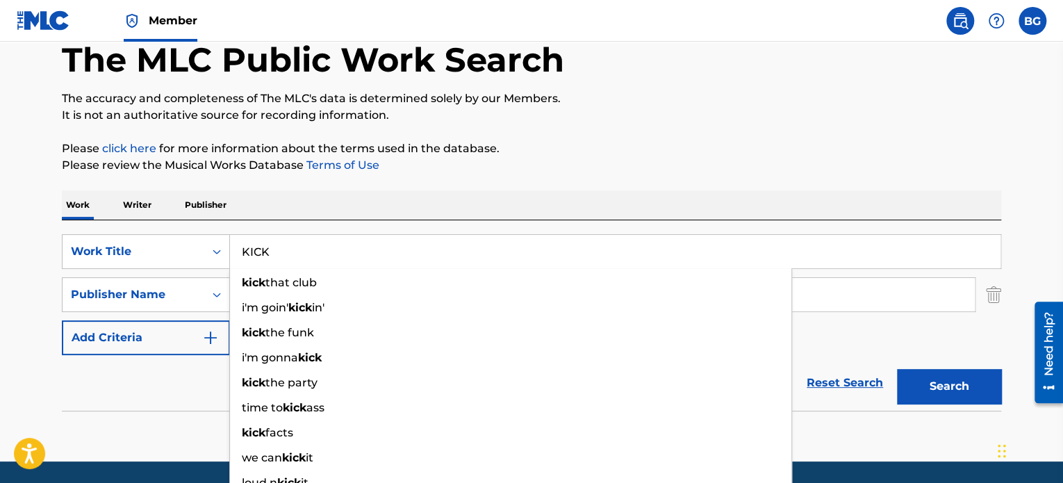
click at [472, 245] on input "KICK" at bounding box center [615, 251] width 770 height 33
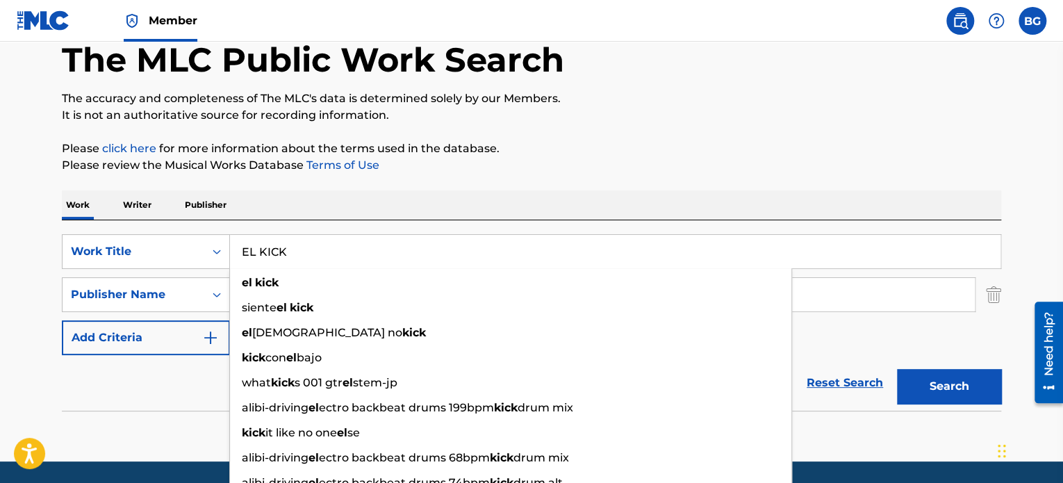
click at [897, 369] on button "Search" at bounding box center [949, 386] width 104 height 35
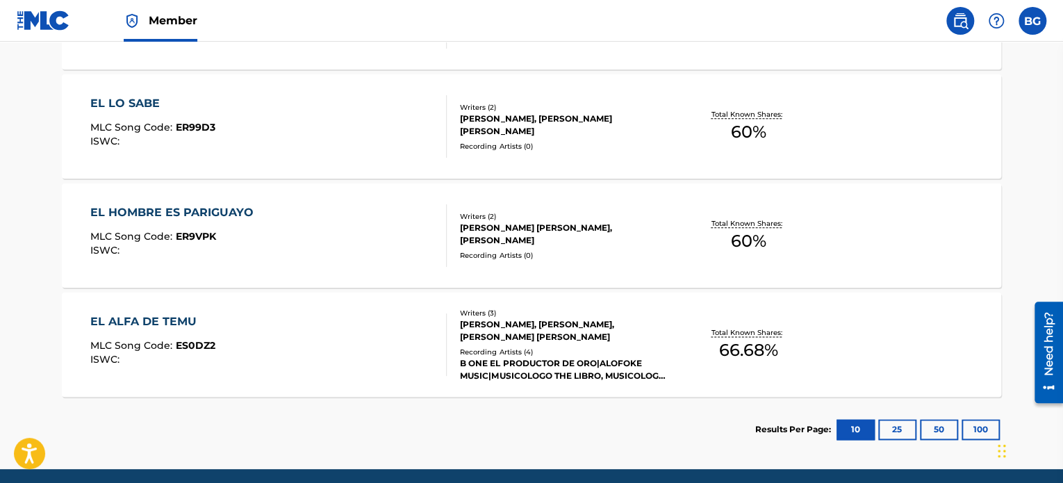
scroll to position [818, 0]
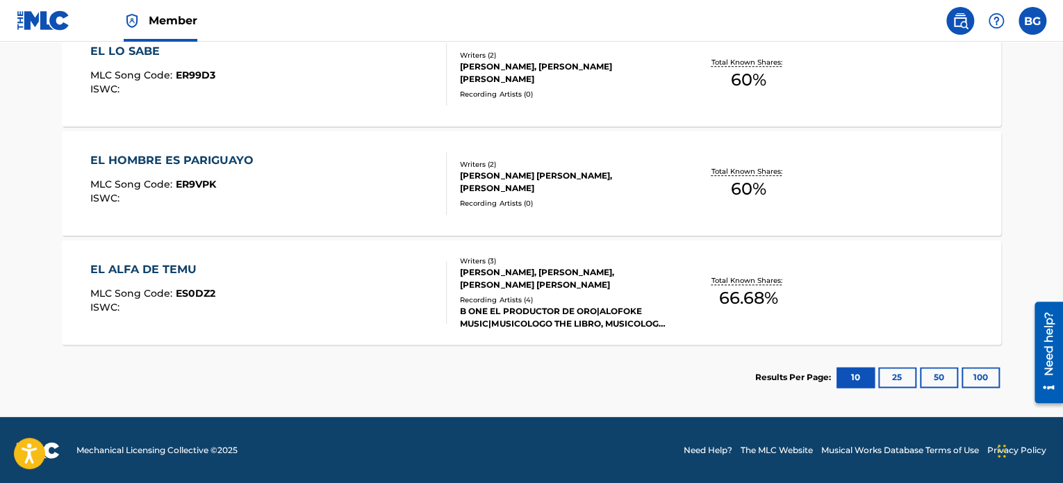
click at [908, 370] on button "25" at bounding box center [897, 377] width 38 height 21
click at [927, 373] on button "50" at bounding box center [939, 377] width 38 height 21
click at [995, 386] on button "100" at bounding box center [980, 377] width 38 height 21
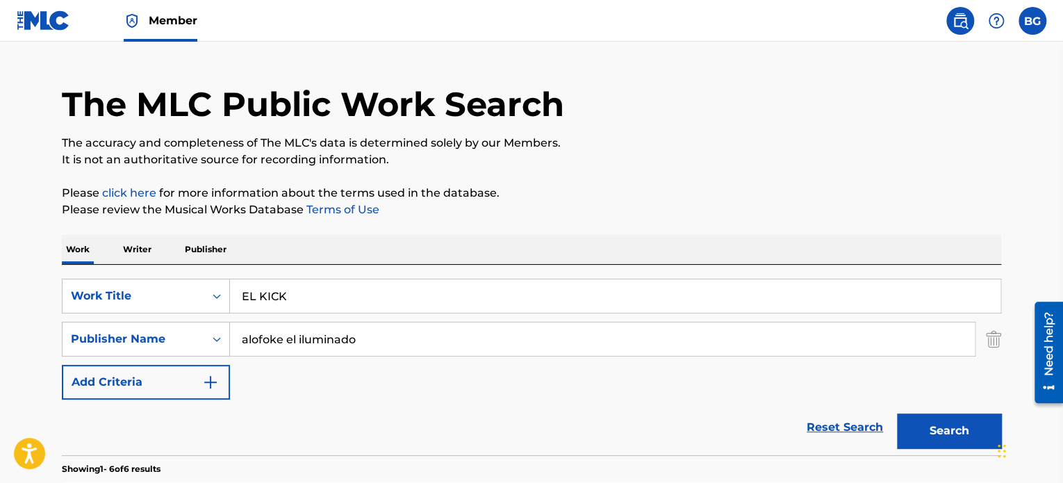
scroll to position [22, 0]
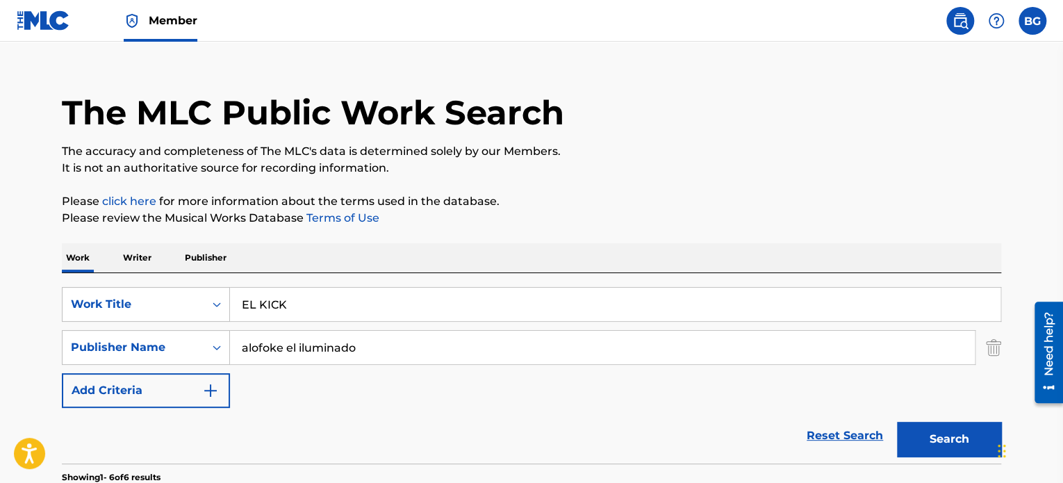
click at [363, 308] on input "EL KICK" at bounding box center [615, 304] width 770 height 33
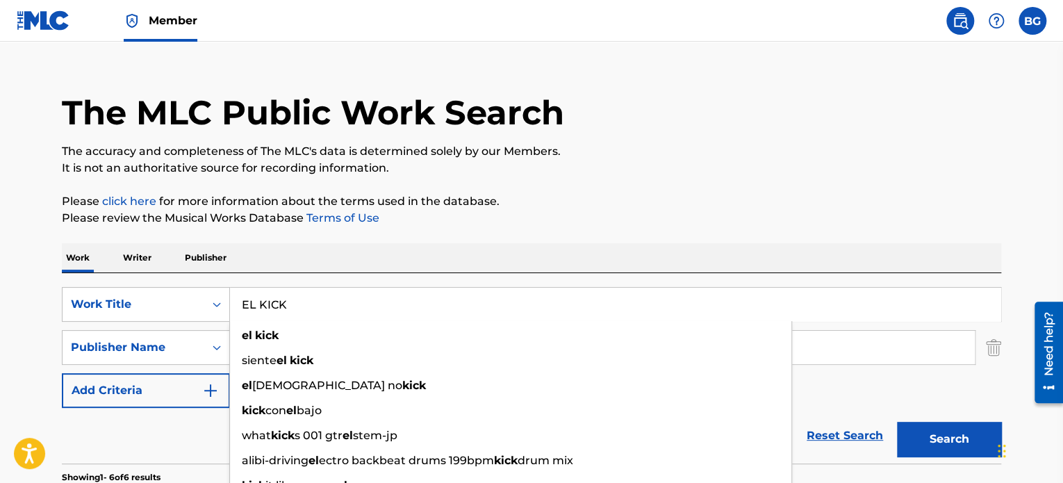
click at [363, 308] on input "EL KICK" at bounding box center [615, 304] width 770 height 33
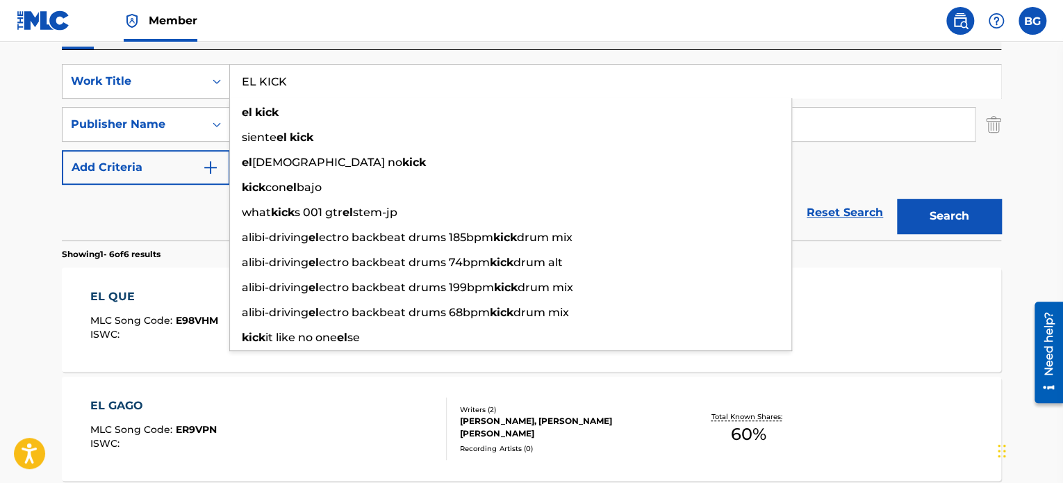
scroll to position [247, 0]
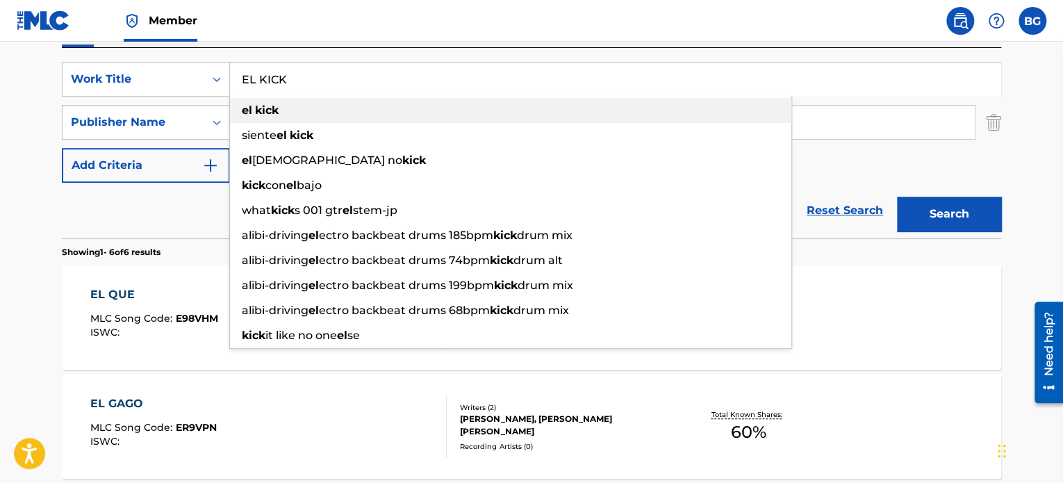
click at [297, 106] on div "el kick" at bounding box center [510, 110] width 561 height 25
type input "el kick"
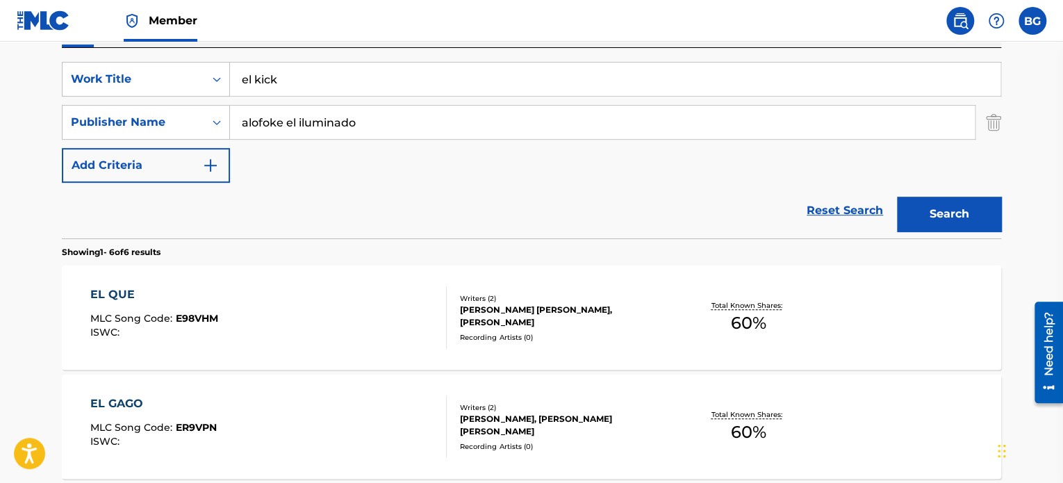
click at [991, 118] on img "Search Form" at bounding box center [993, 122] width 15 height 35
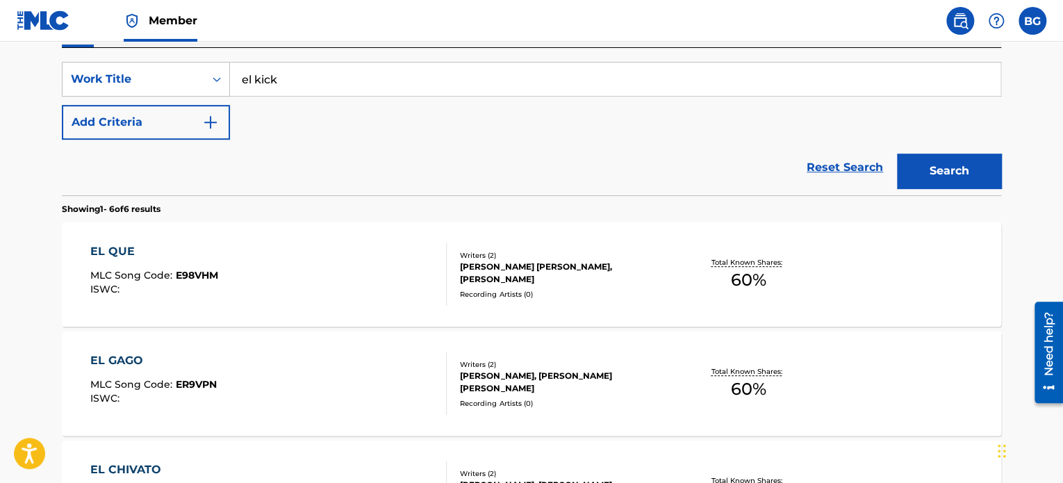
click at [915, 180] on button "Search" at bounding box center [949, 171] width 104 height 35
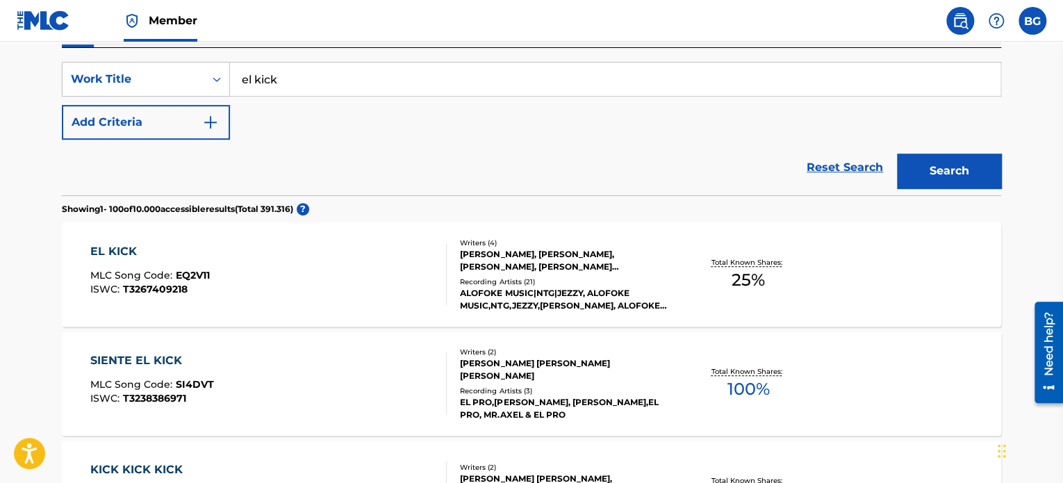
click at [571, 256] on div "[PERSON_NAME], [PERSON_NAME], [PERSON_NAME], [PERSON_NAME] [PERSON_NAME]" at bounding box center [565, 260] width 210 height 25
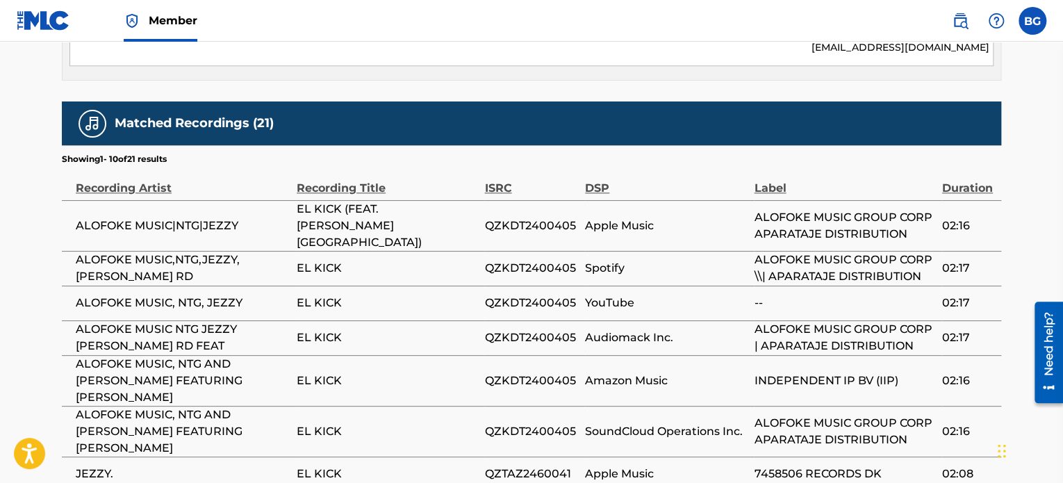
scroll to position [773, 0]
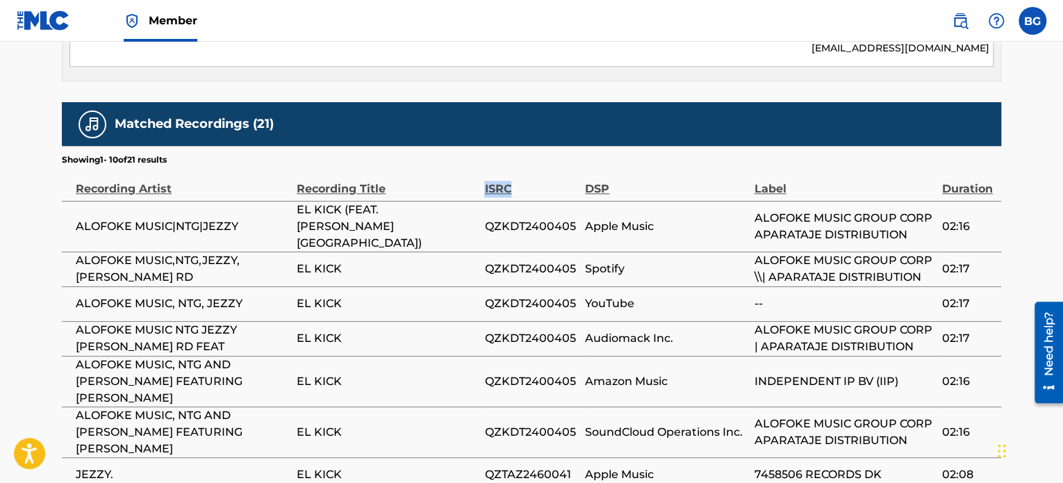
drag, startPoint x: 514, startPoint y: 188, endPoint x: 469, endPoint y: 189, distance: 45.2
click at [469, 189] on tr "Recording Artist Recording Title ISRC DSP Label Duration" at bounding box center [531, 183] width 939 height 35
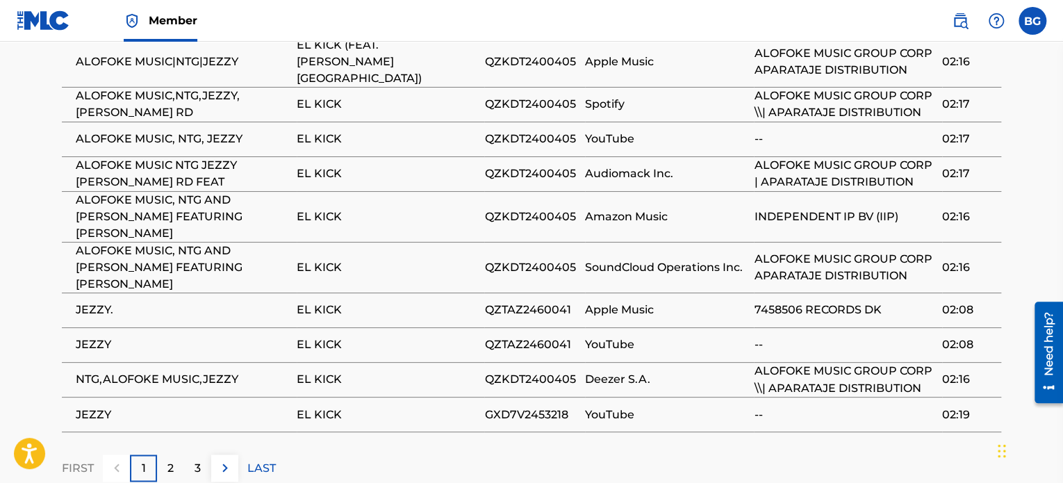
scroll to position [975, 0]
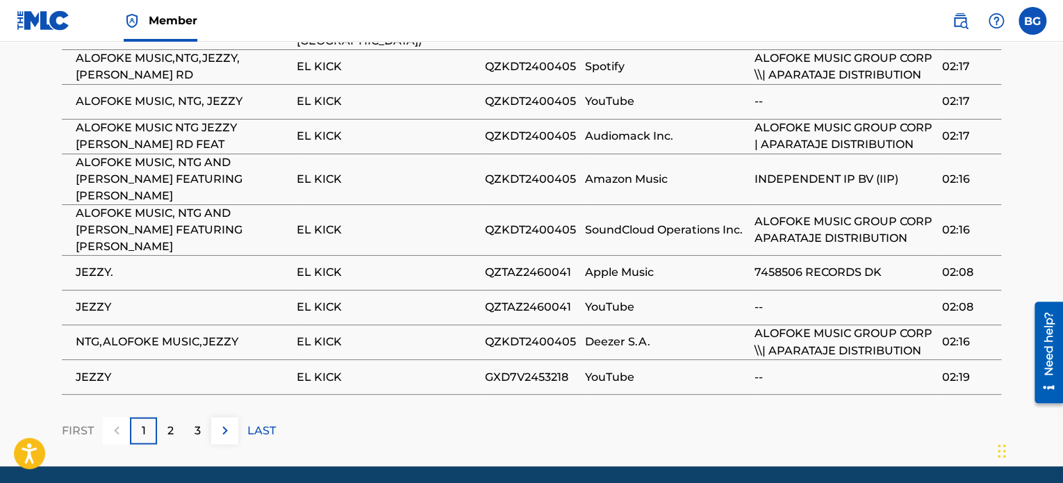
click at [482, 255] on td "EL KICK" at bounding box center [391, 272] width 188 height 35
click at [819, 264] on span "7458506 RECORDS DK" at bounding box center [844, 272] width 181 height 17
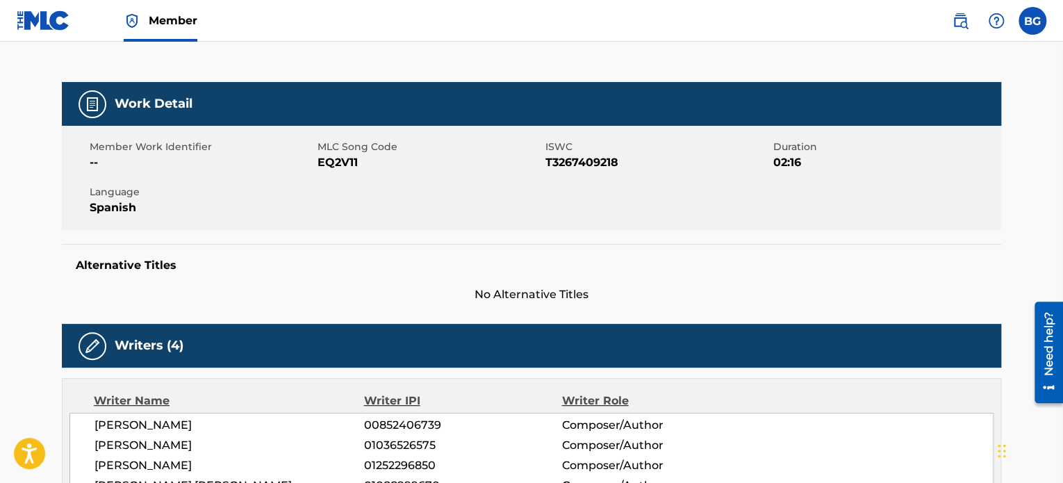
scroll to position [0, 0]
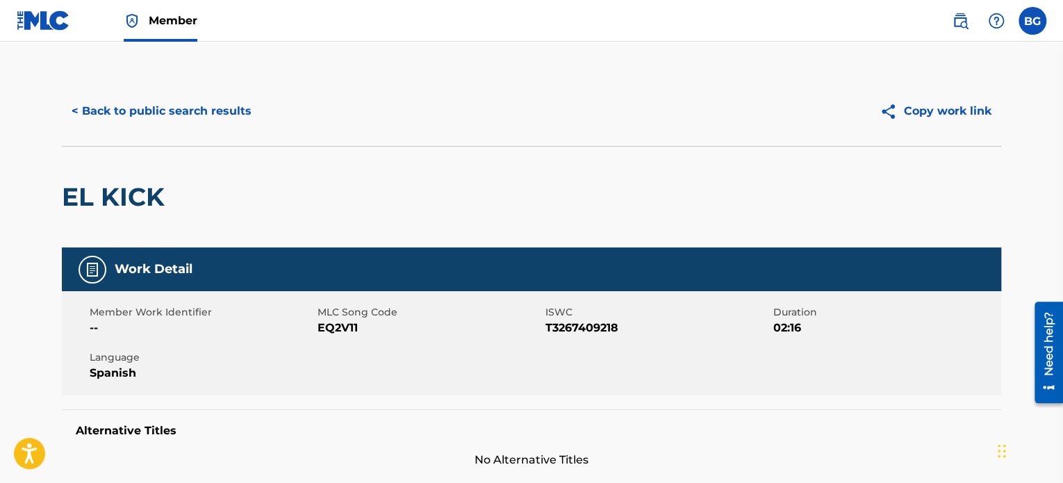
click at [81, 116] on button "< Back to public search results" at bounding box center [161, 111] width 199 height 35
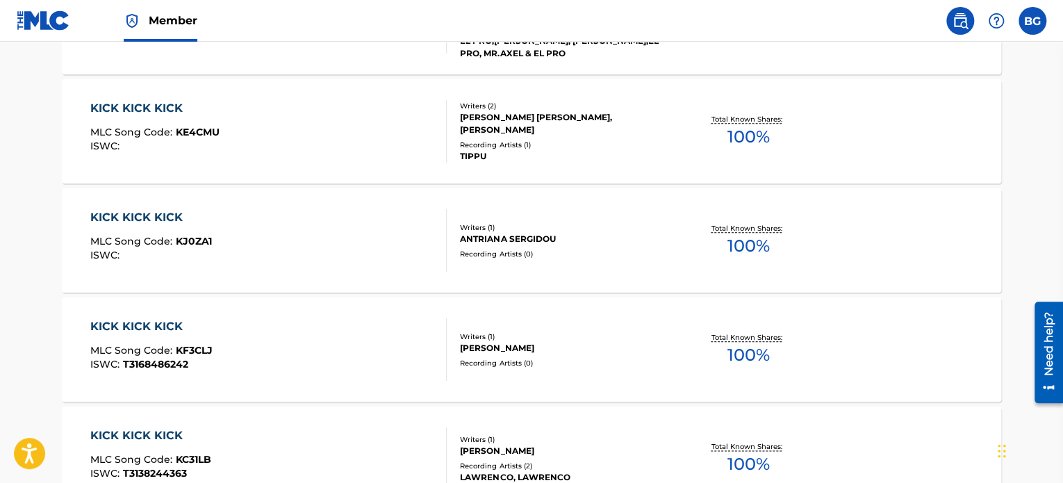
scroll to position [609, 0]
click at [72, 133] on div "KICK KICK KICK MLC Song Code : KE4CMU ISWC : Writers ( 2 ) [PERSON_NAME] [PERSO…" at bounding box center [531, 131] width 939 height 104
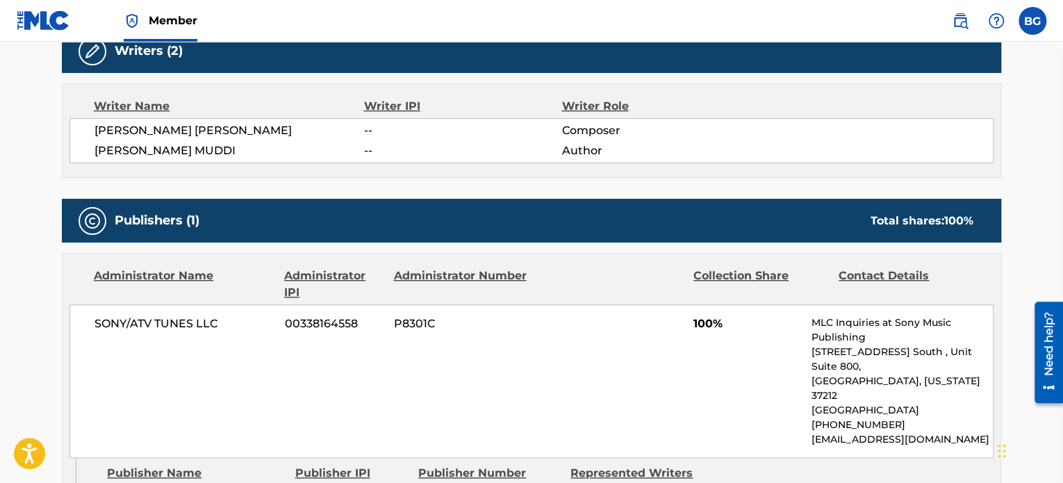
scroll to position [459, 0]
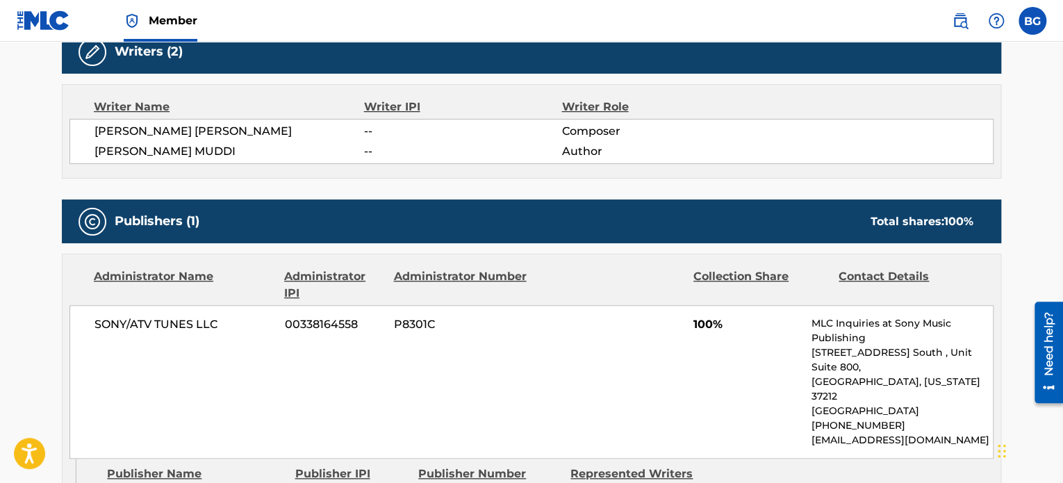
click at [17, 20] on img at bounding box center [43, 20] width 53 height 20
